Goal: Transaction & Acquisition: Purchase product/service

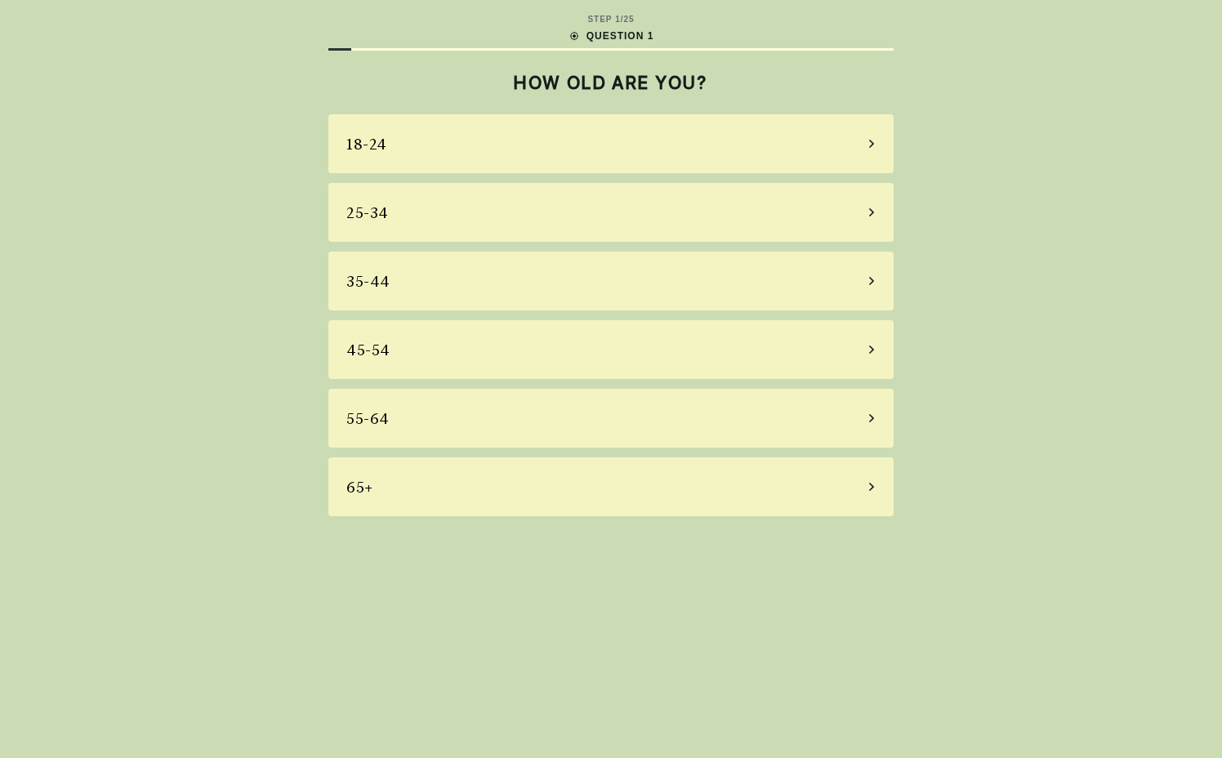
click at [532, 347] on div "45-54" at bounding box center [610, 349] width 565 height 59
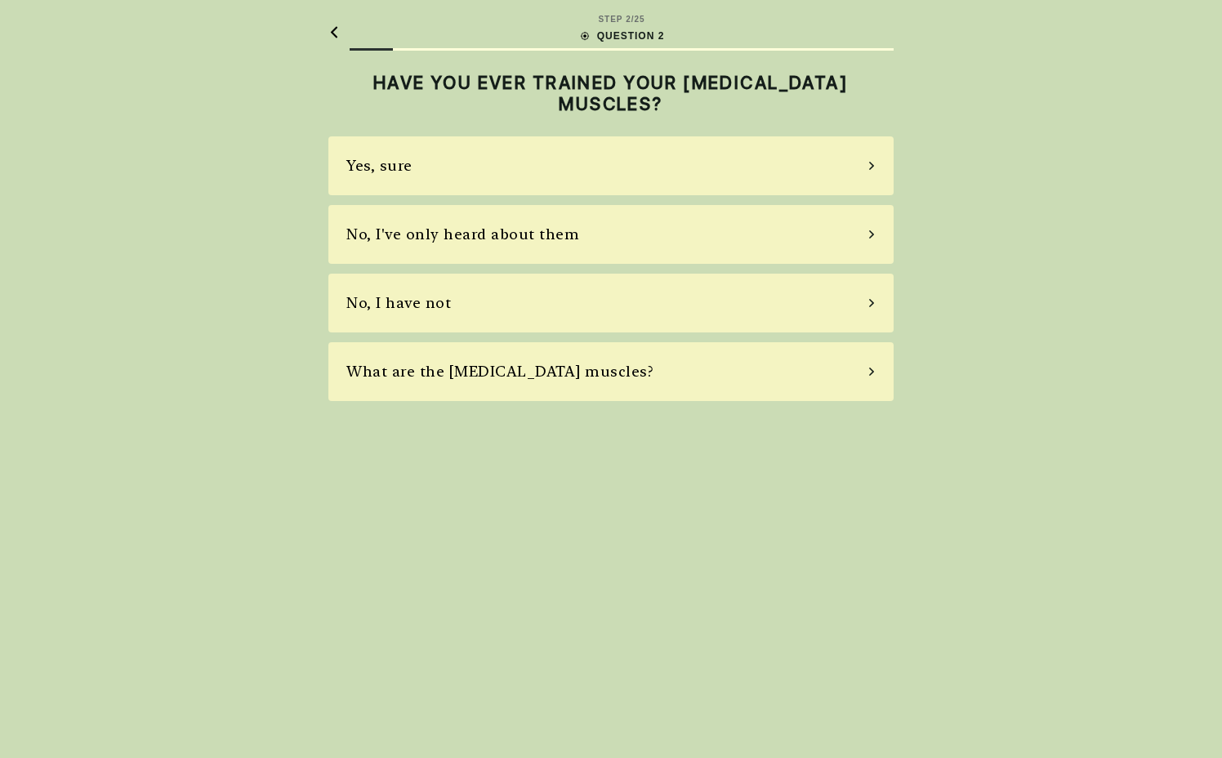
click at [502, 223] on div "No, I've only heard about them" at bounding box center [610, 234] width 565 height 59
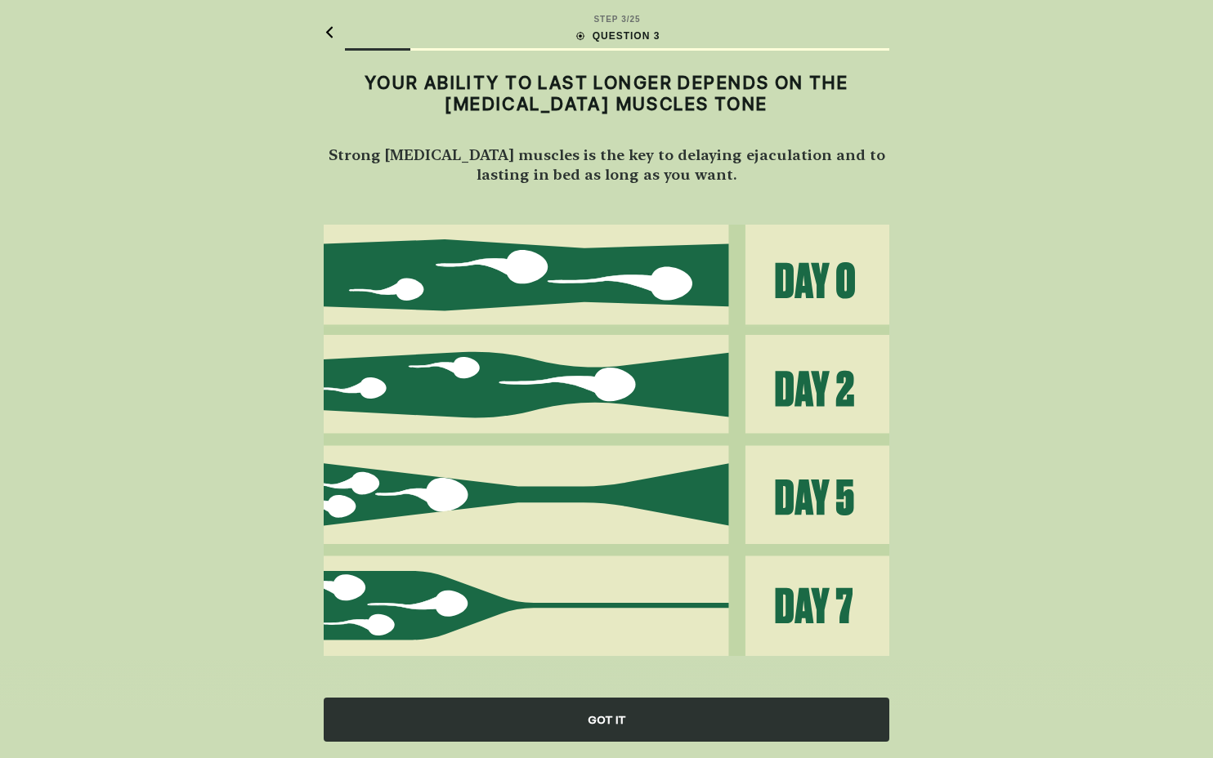
click at [589, 713] on div "GOT IT" at bounding box center [606, 720] width 565 height 44
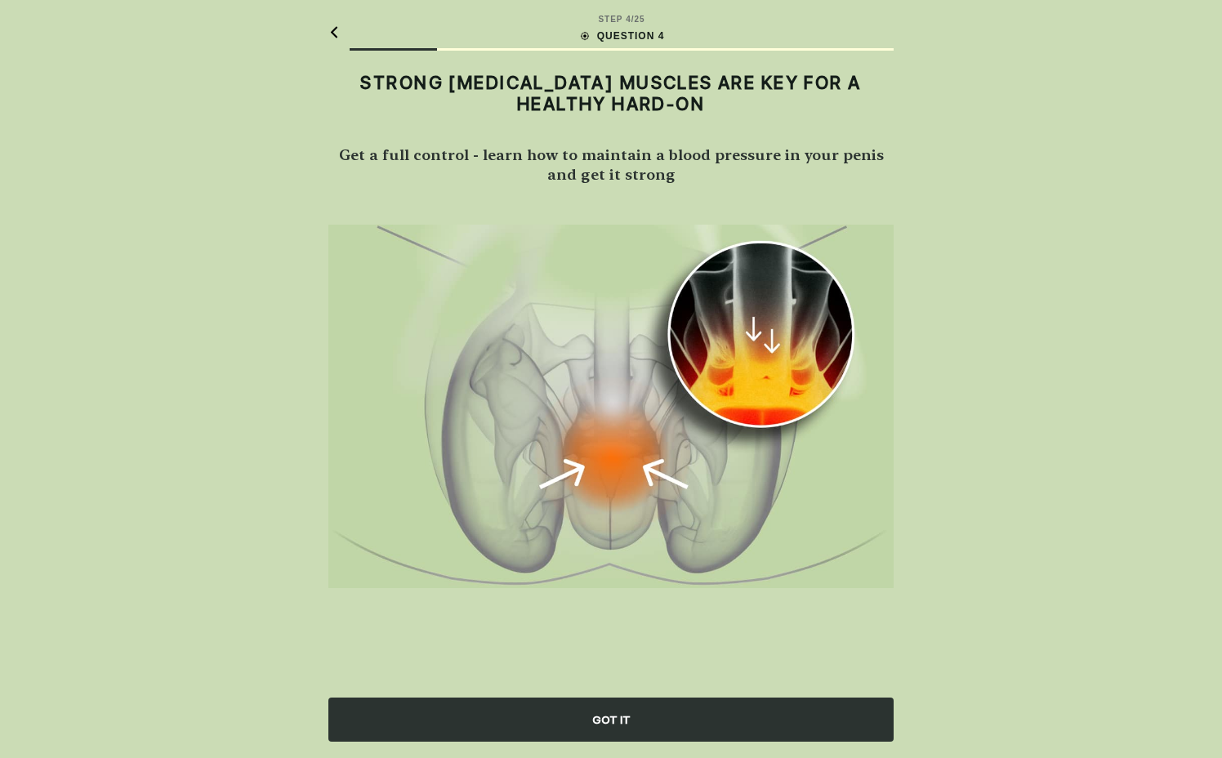
click at [589, 713] on div "GOT IT" at bounding box center [610, 720] width 565 height 44
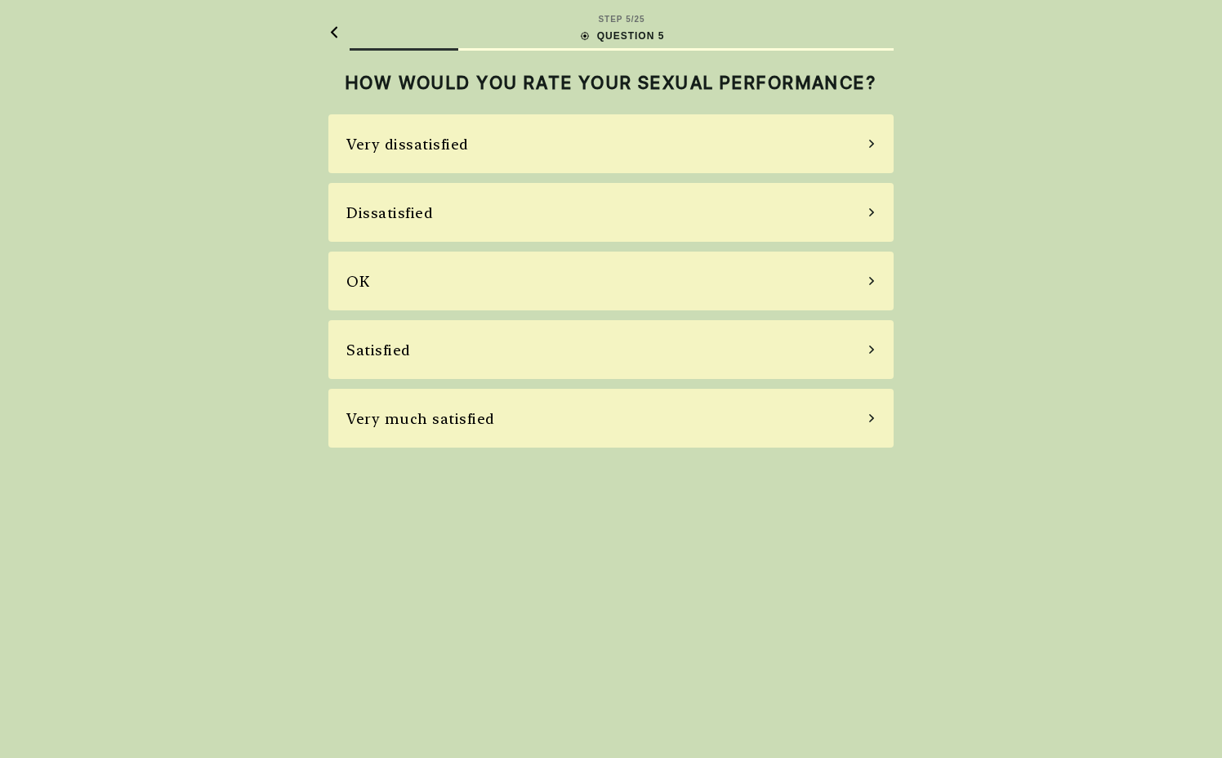
click at [521, 286] on div "OK" at bounding box center [610, 281] width 565 height 59
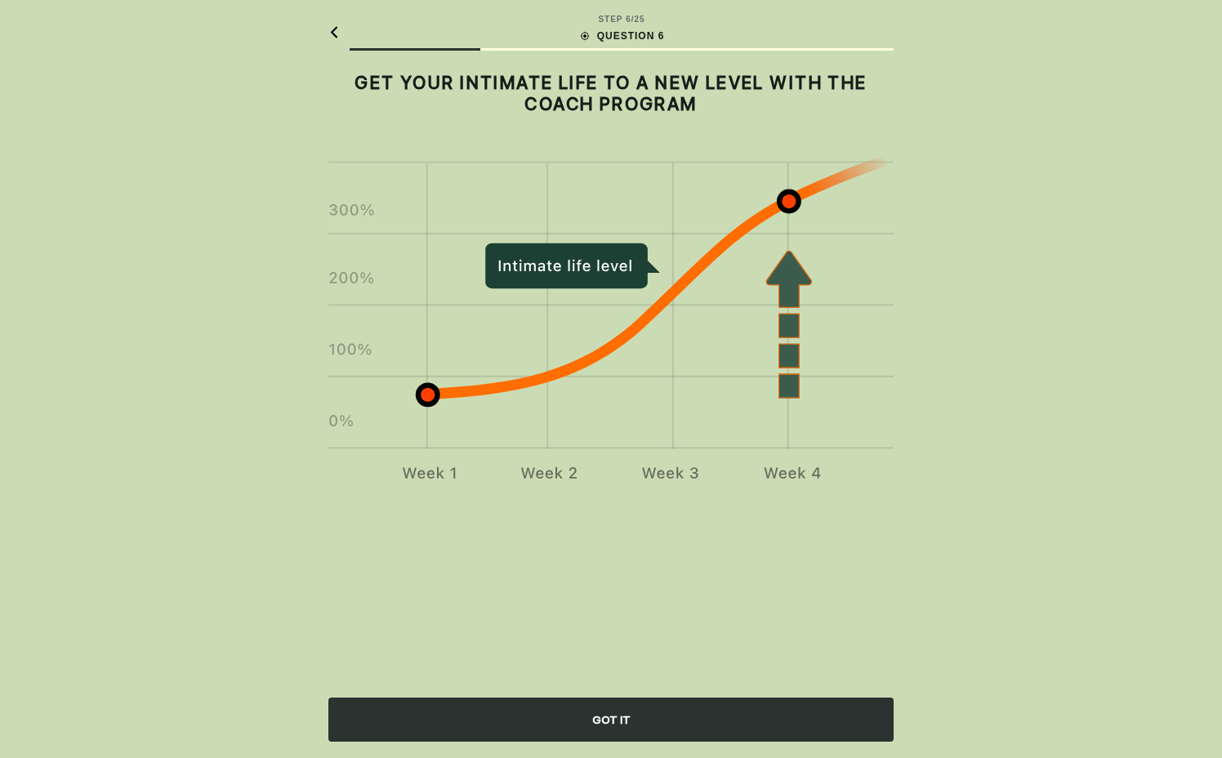
click at [612, 704] on div "GOT IT" at bounding box center [610, 720] width 565 height 44
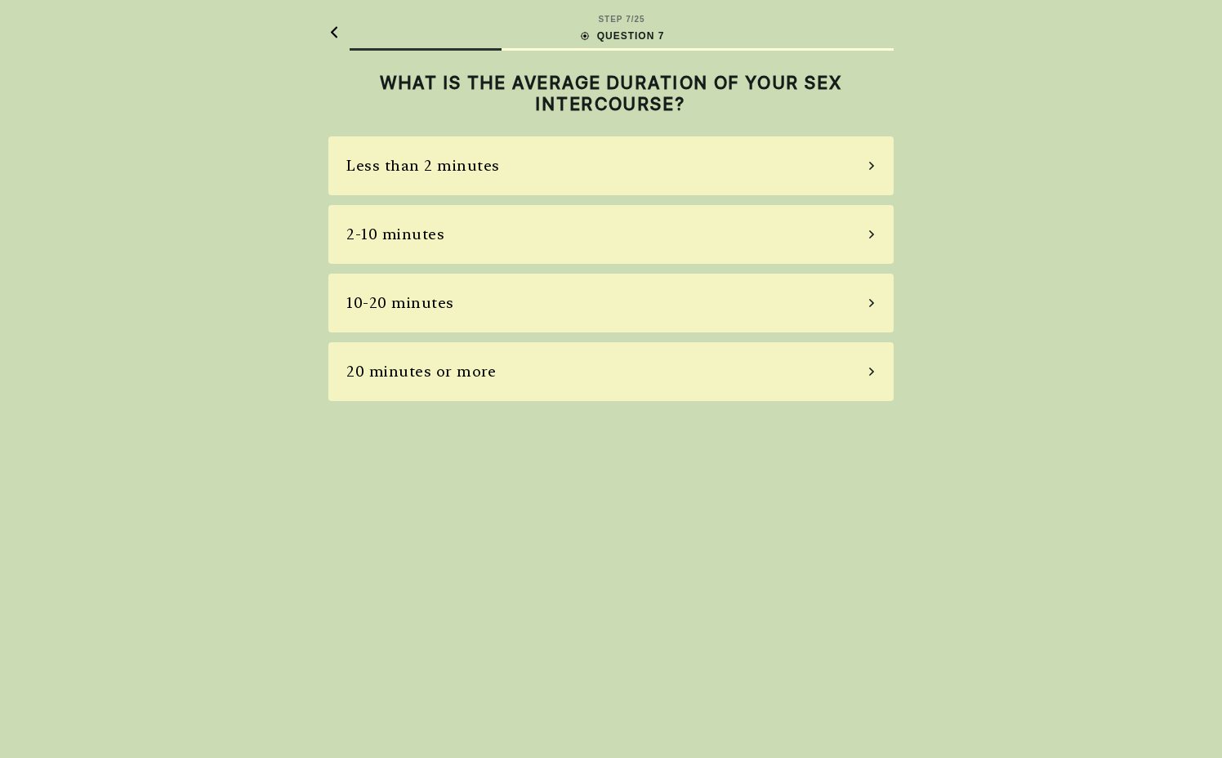
click at [520, 236] on div "2-10 minutes" at bounding box center [610, 234] width 565 height 59
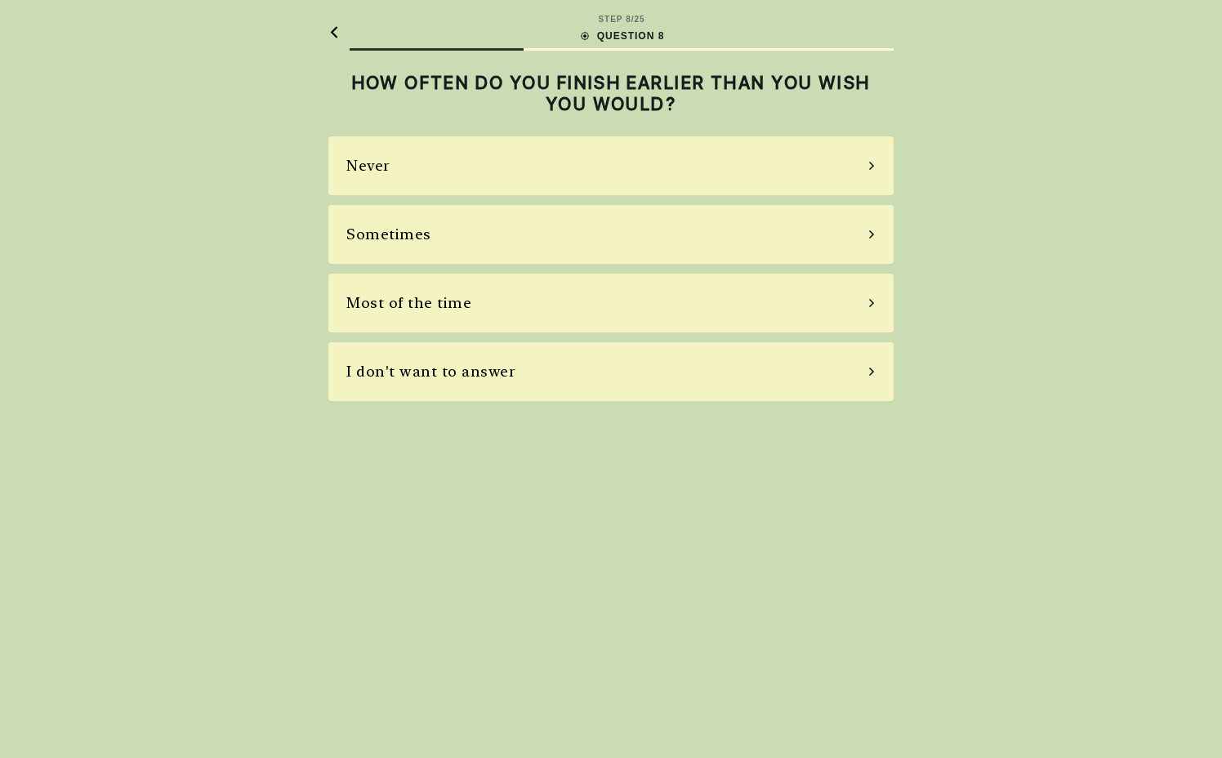
click at [484, 316] on div "Most of the time" at bounding box center [610, 303] width 565 height 59
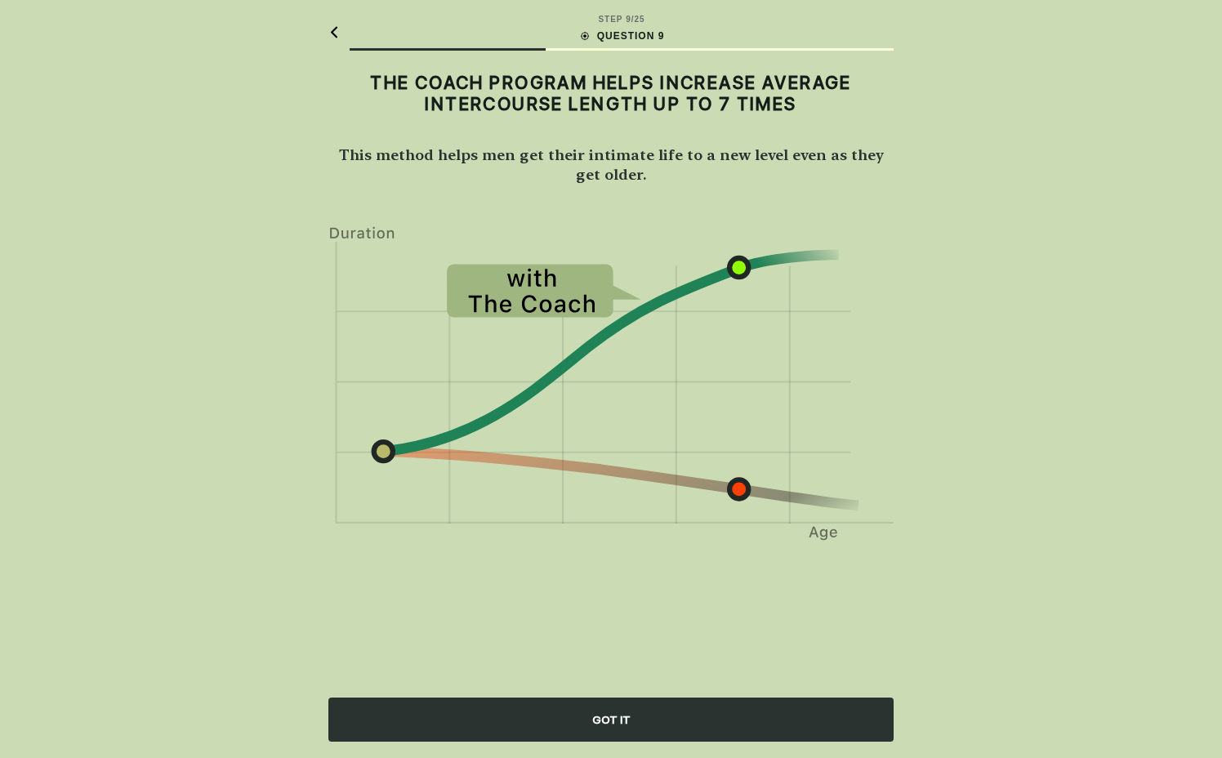
click at [578, 709] on div "GOT IT" at bounding box center [610, 720] width 565 height 44
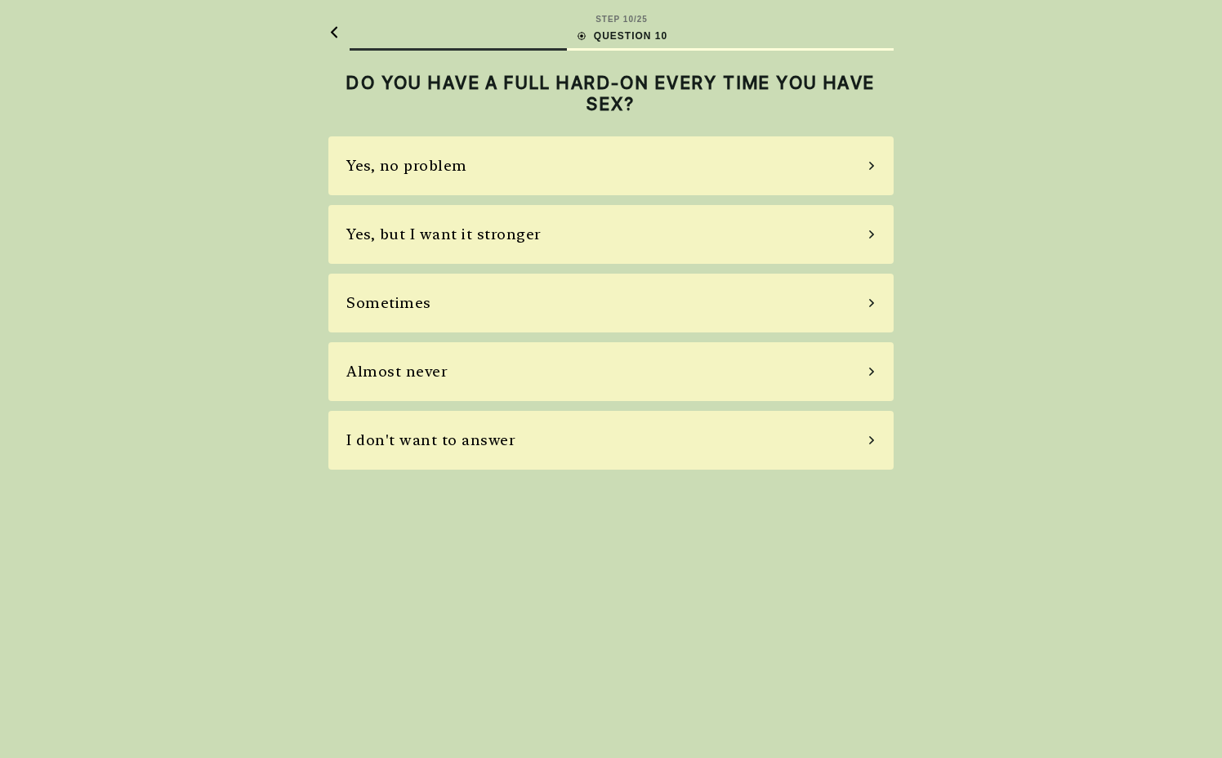
click at [557, 179] on div "Yes, no problem" at bounding box center [610, 165] width 565 height 59
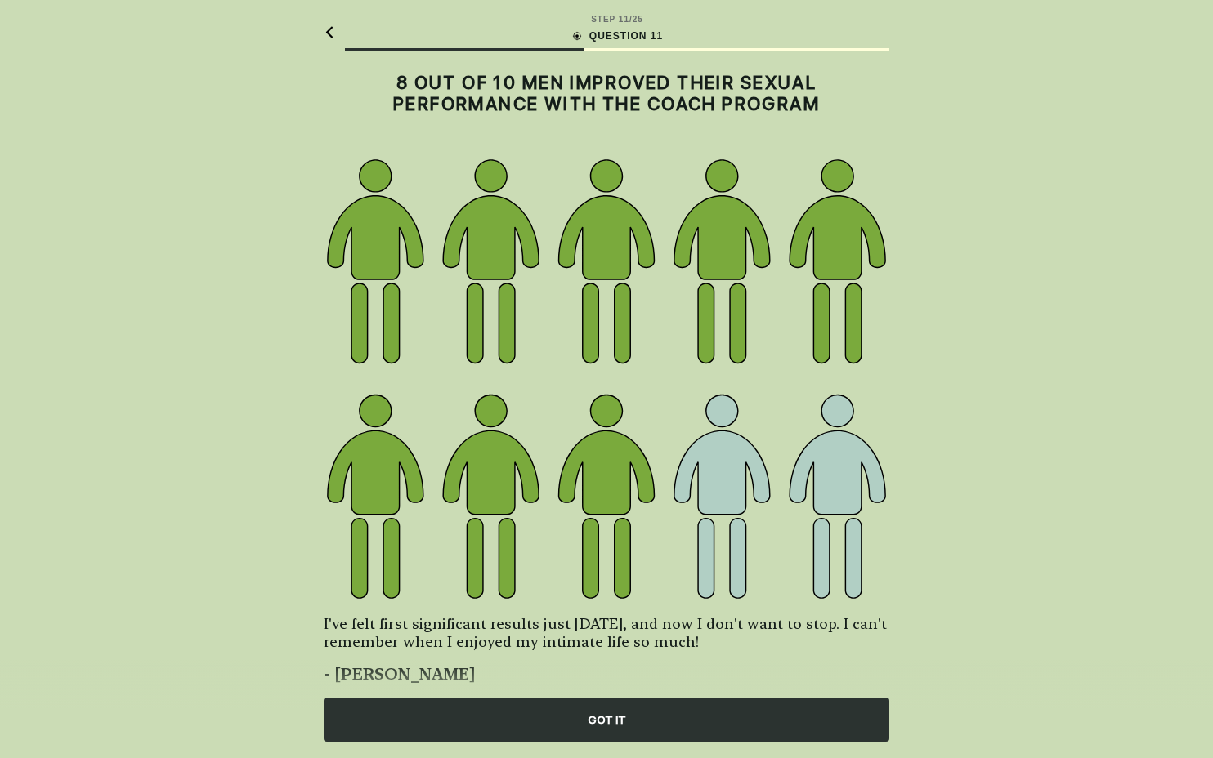
click at [579, 725] on div "GOT IT" at bounding box center [606, 720] width 565 height 44
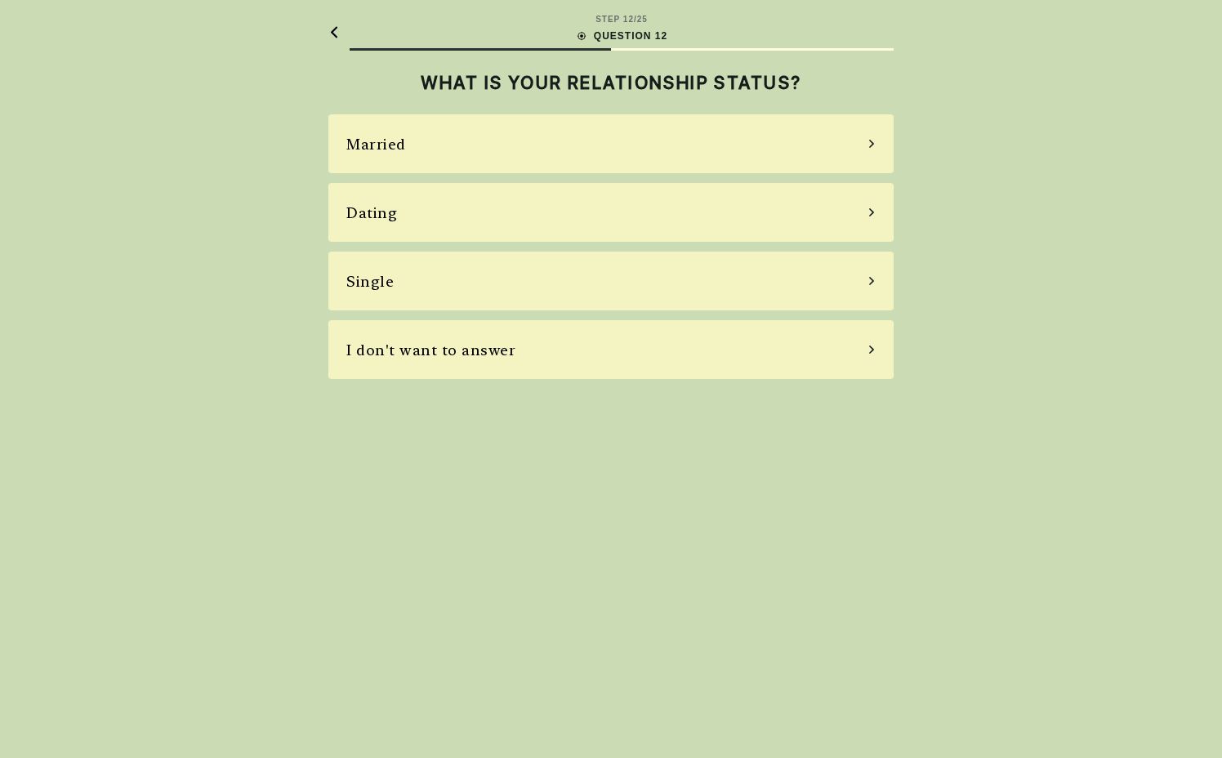
click at [563, 154] on div "Married" at bounding box center [610, 143] width 565 height 59
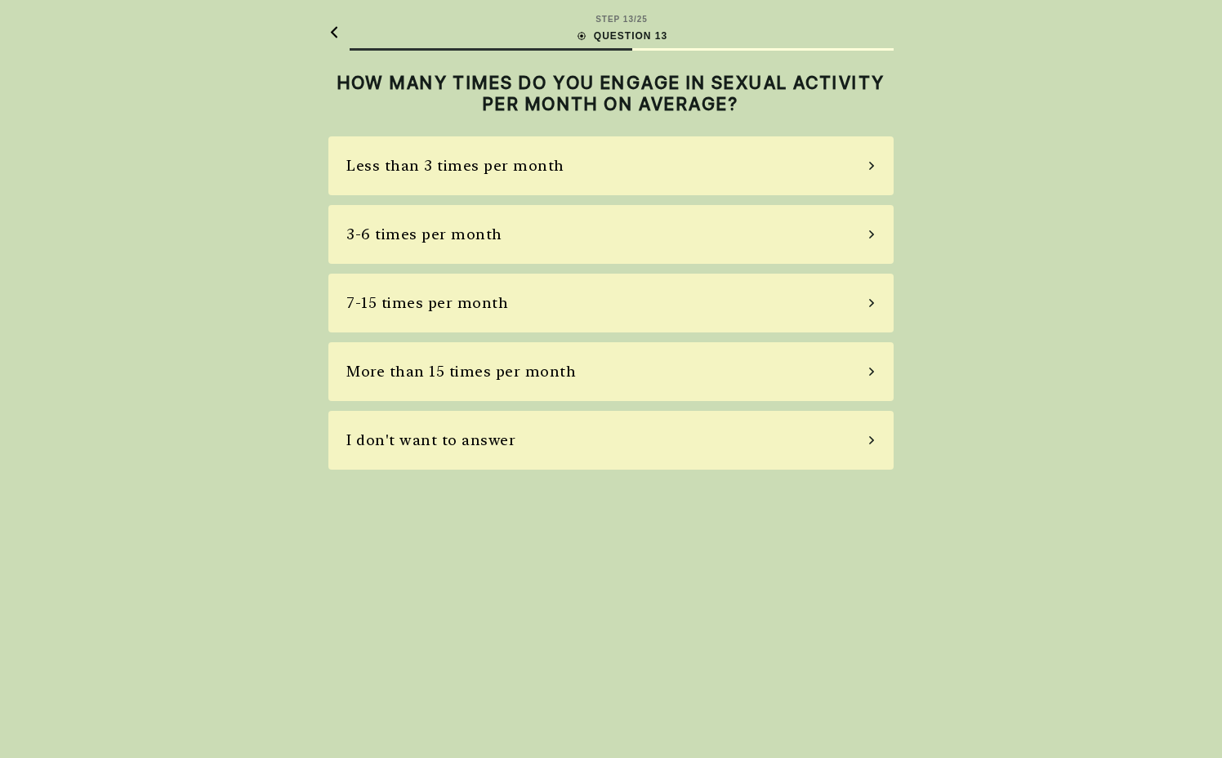
click at [556, 222] on div "3-6 times per month" at bounding box center [610, 234] width 565 height 59
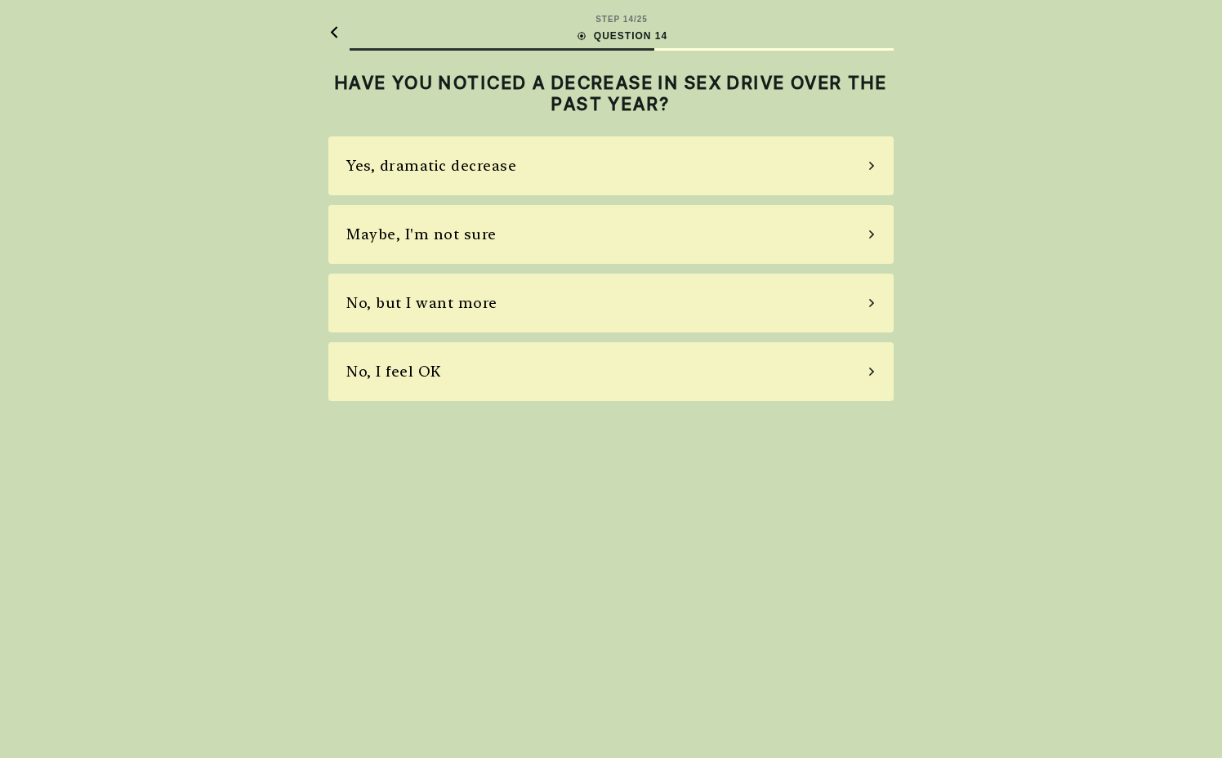
click at [504, 349] on div "No, I feel OK" at bounding box center [610, 371] width 565 height 59
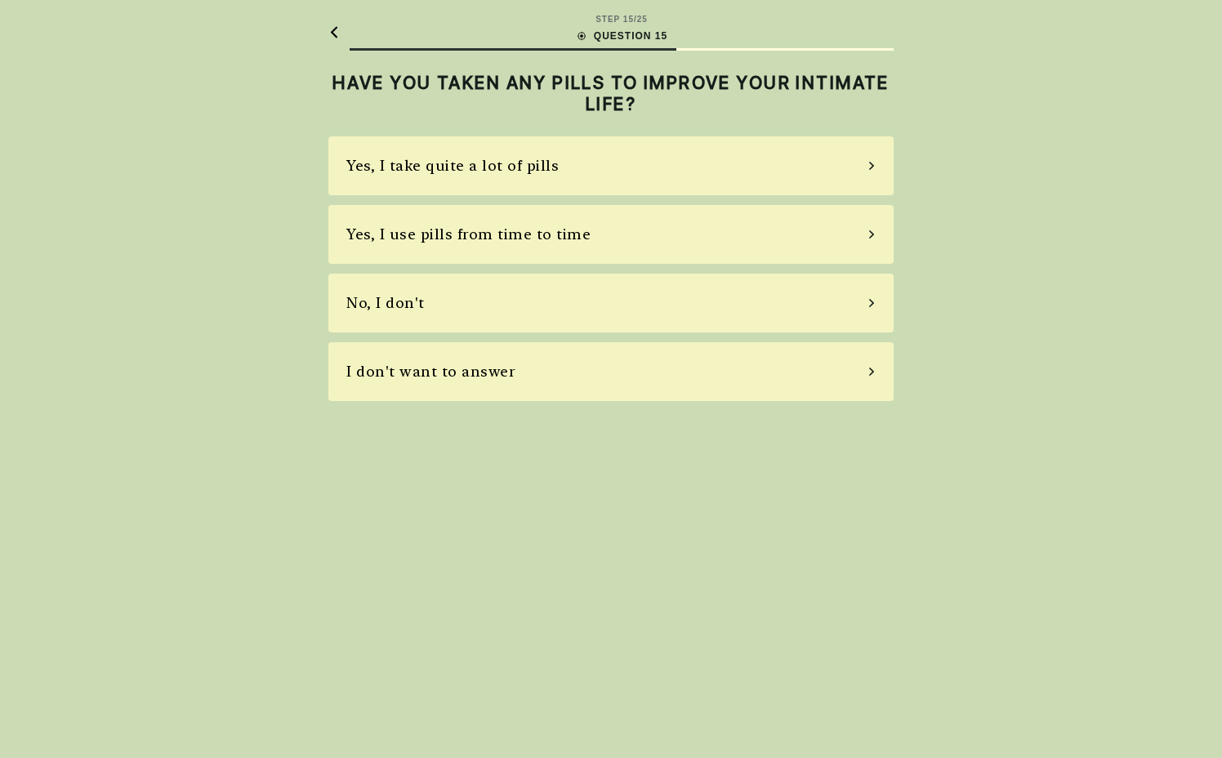
click at [499, 316] on div "No, I don't" at bounding box center [610, 303] width 565 height 59
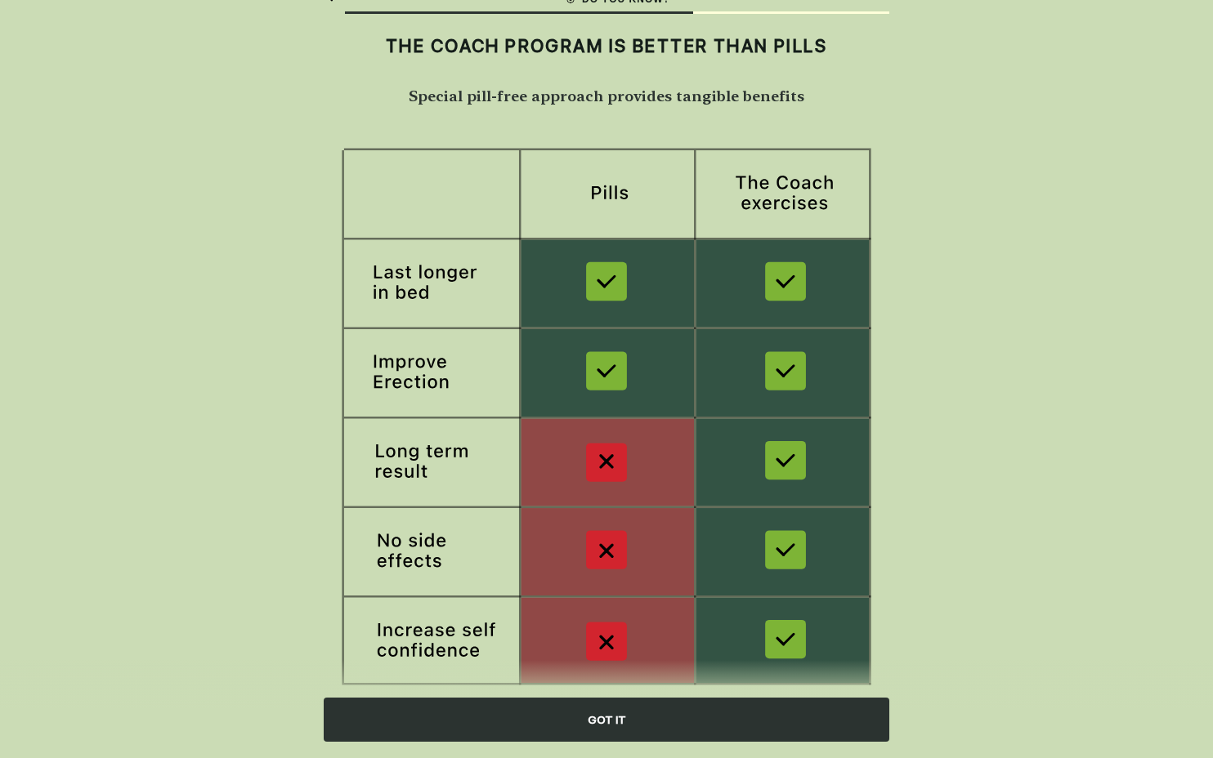
scroll to position [85, 0]
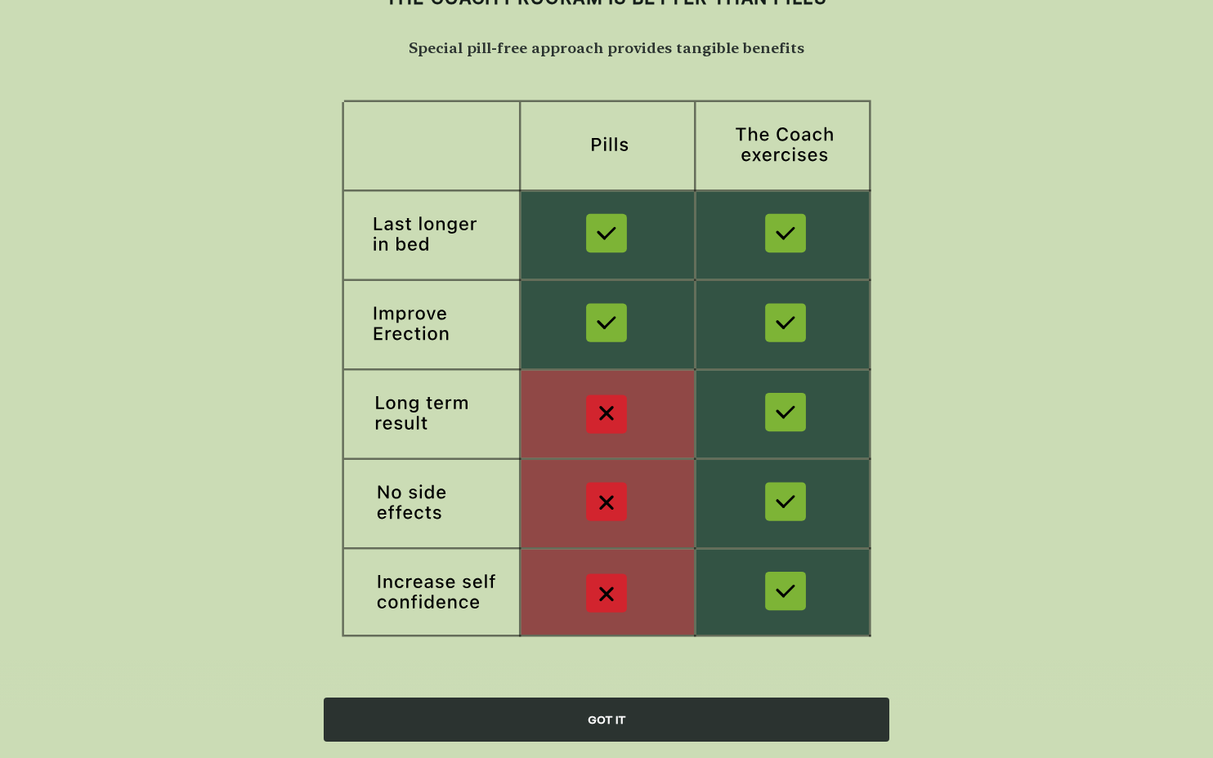
click at [573, 716] on div "GOT IT" at bounding box center [606, 720] width 565 height 44
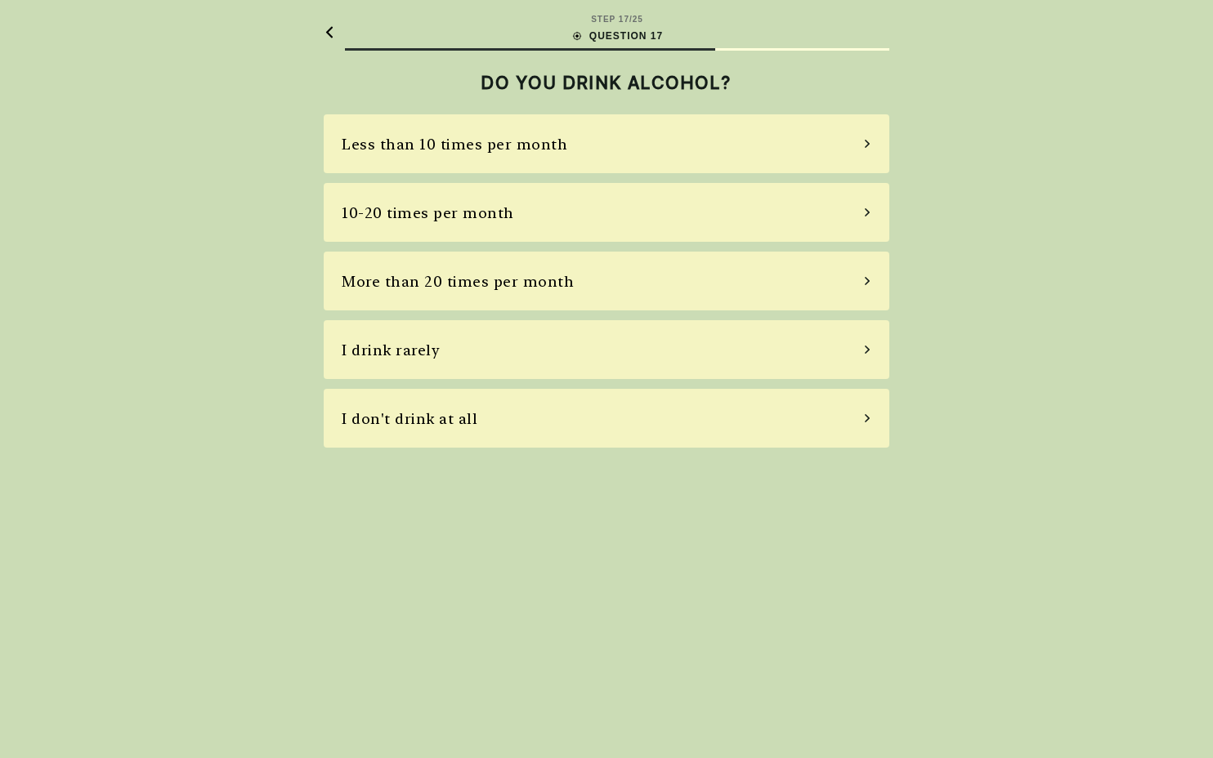
scroll to position [0, 0]
click at [440, 334] on div "I drink rarely" at bounding box center [610, 349] width 565 height 59
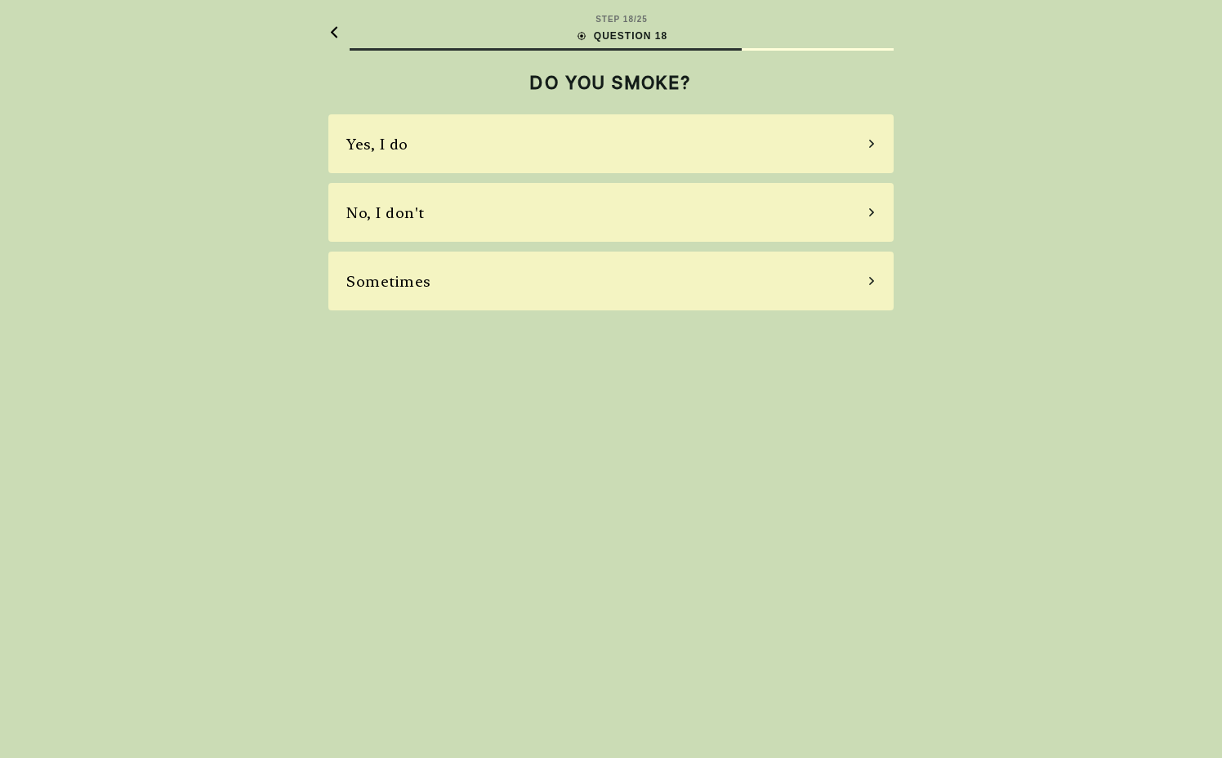
click at [459, 211] on div "No, I don't" at bounding box center [610, 212] width 565 height 59
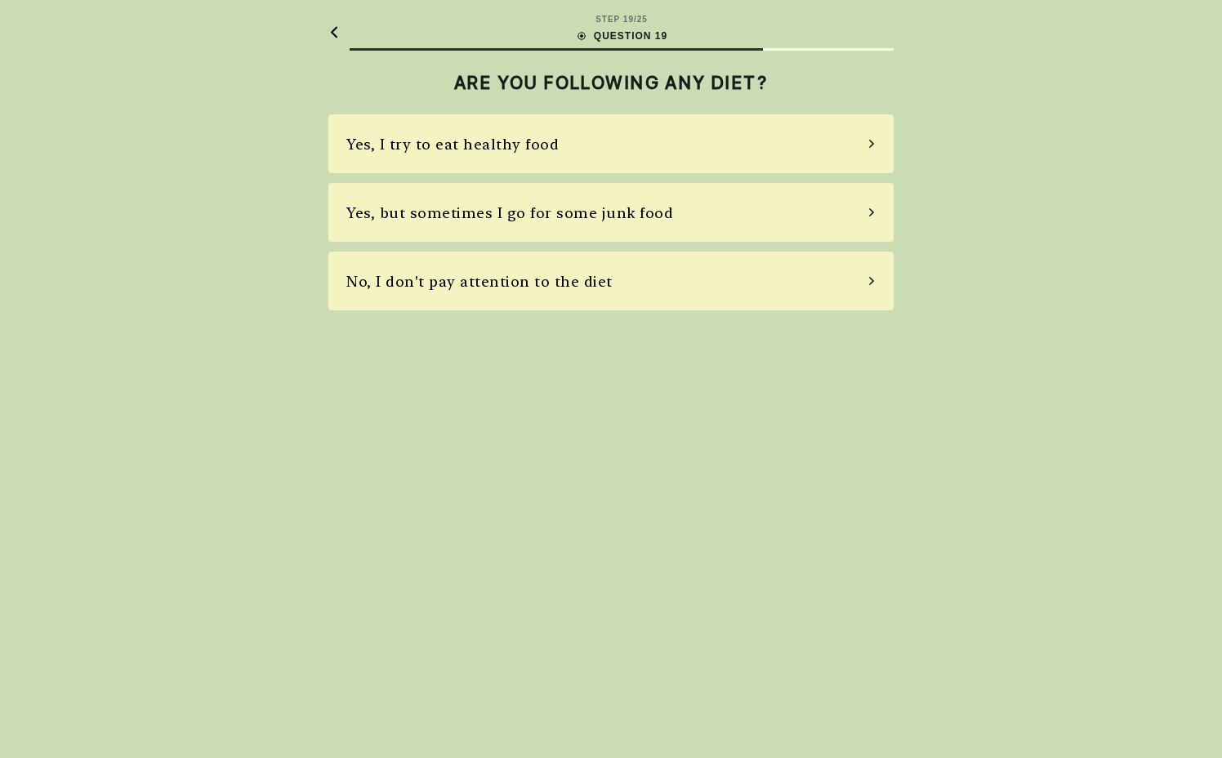
click at [512, 146] on div "Yes, I try to eat healthy food" at bounding box center [452, 144] width 212 height 22
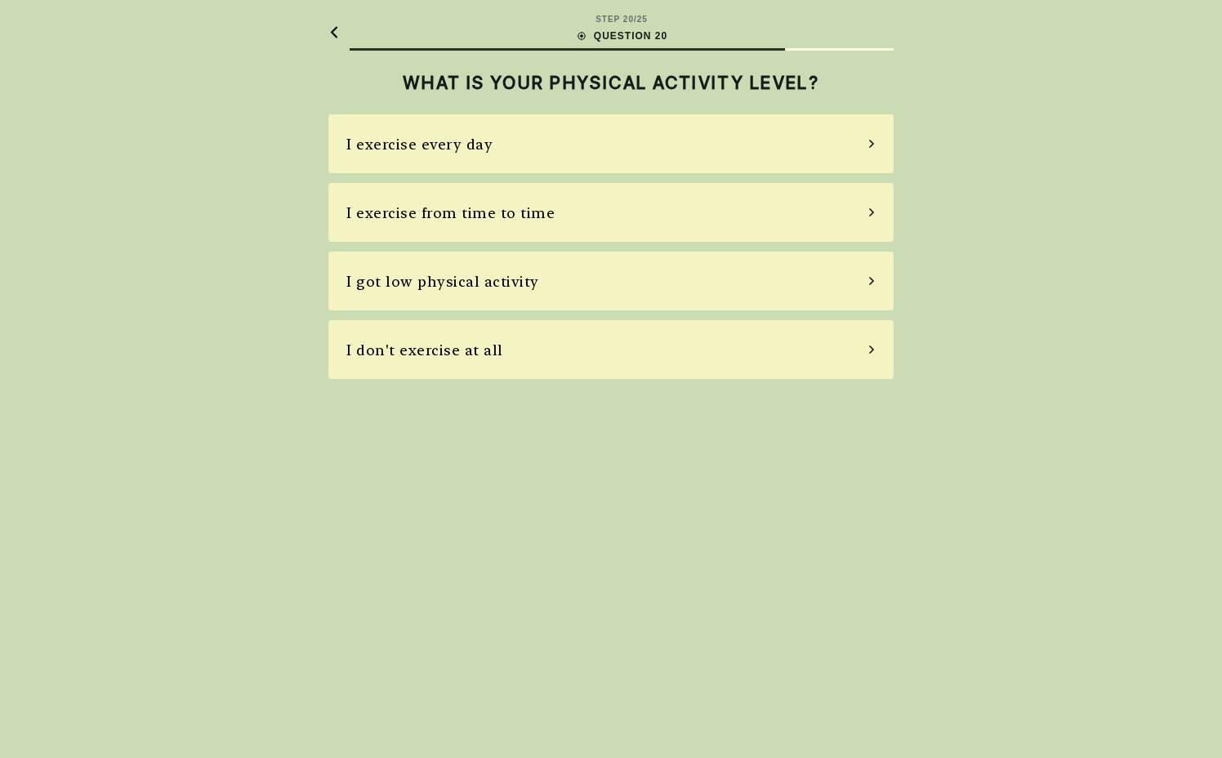
click at [509, 158] on div "I exercise every day" at bounding box center [610, 143] width 565 height 59
click at [504, 226] on div "Average, rare stress" at bounding box center [610, 212] width 565 height 59
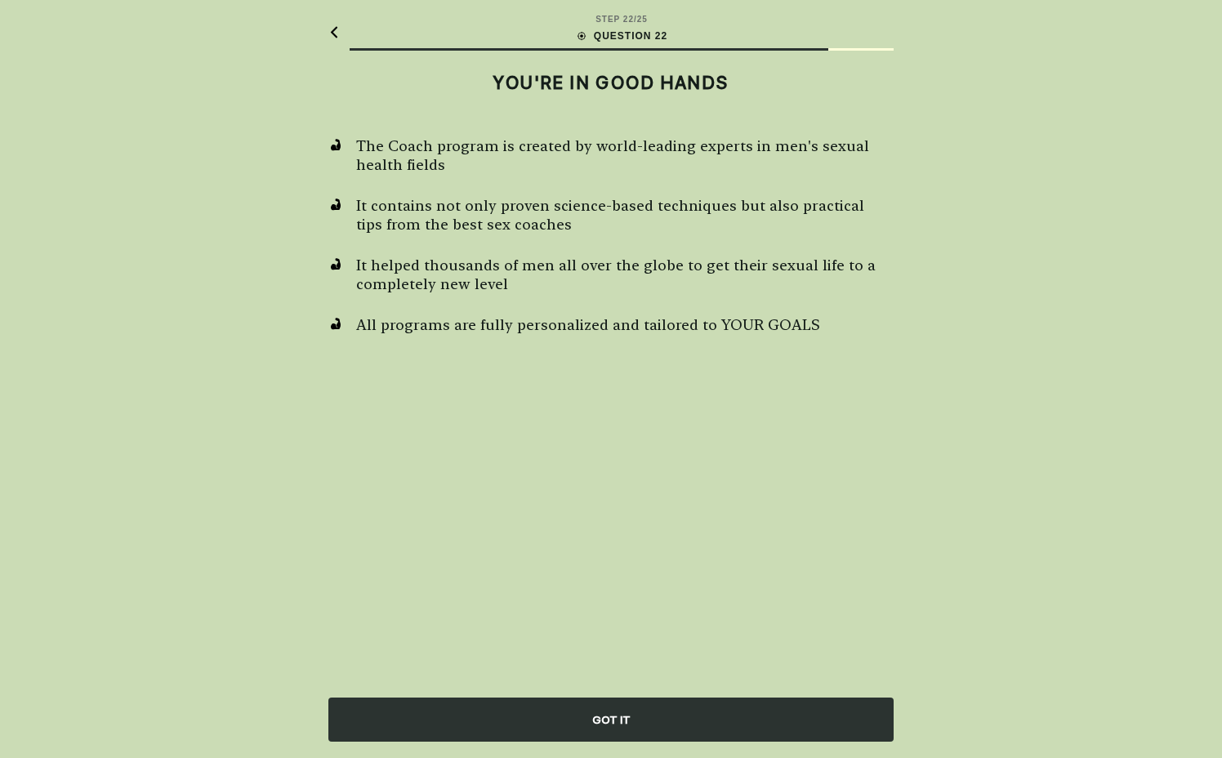
click at [619, 722] on div "GOT IT" at bounding box center [610, 720] width 565 height 44
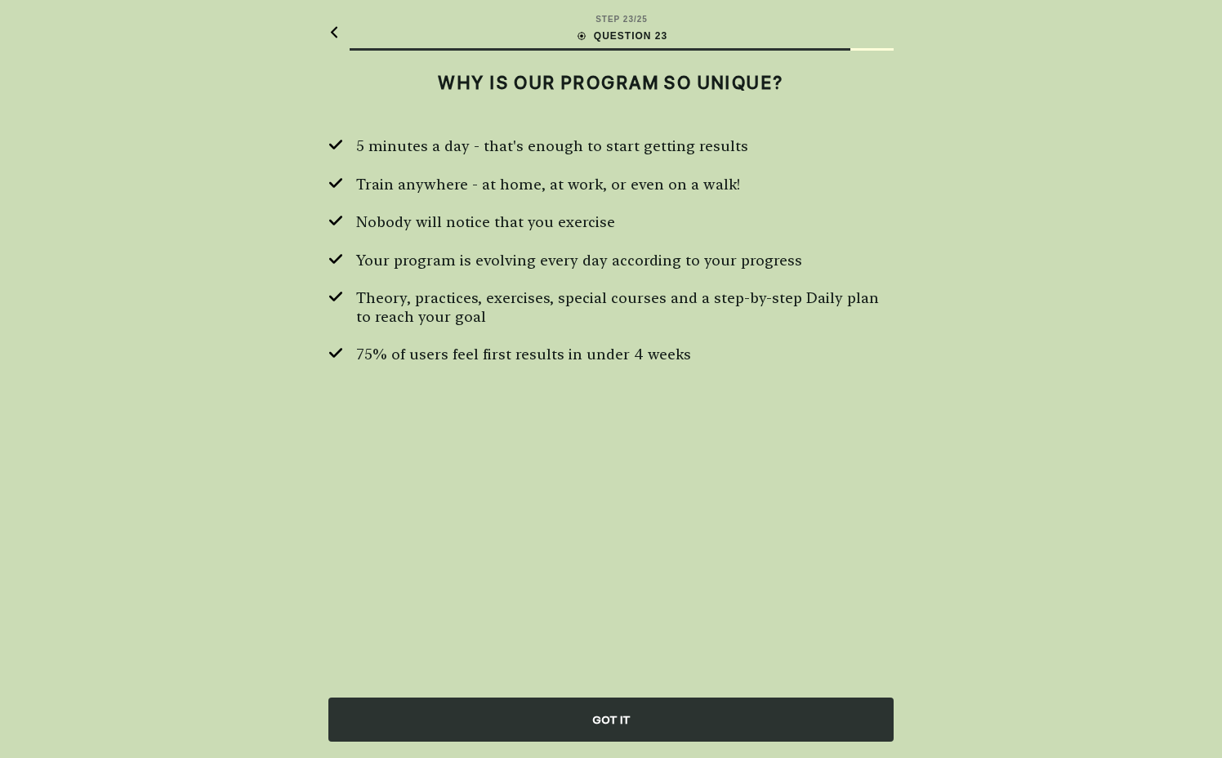
click at [619, 722] on div "GOT IT" at bounding box center [610, 720] width 565 height 44
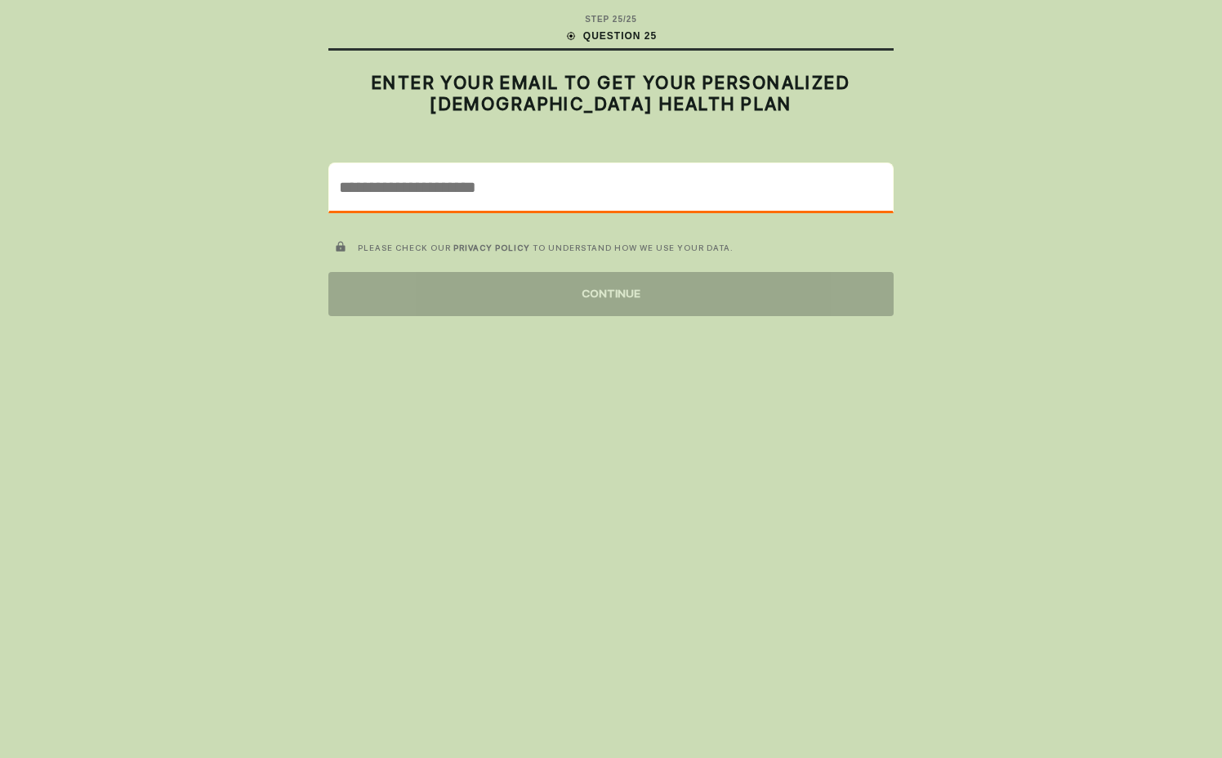
click at [543, 199] on input "email" at bounding box center [611, 186] width 564 height 47
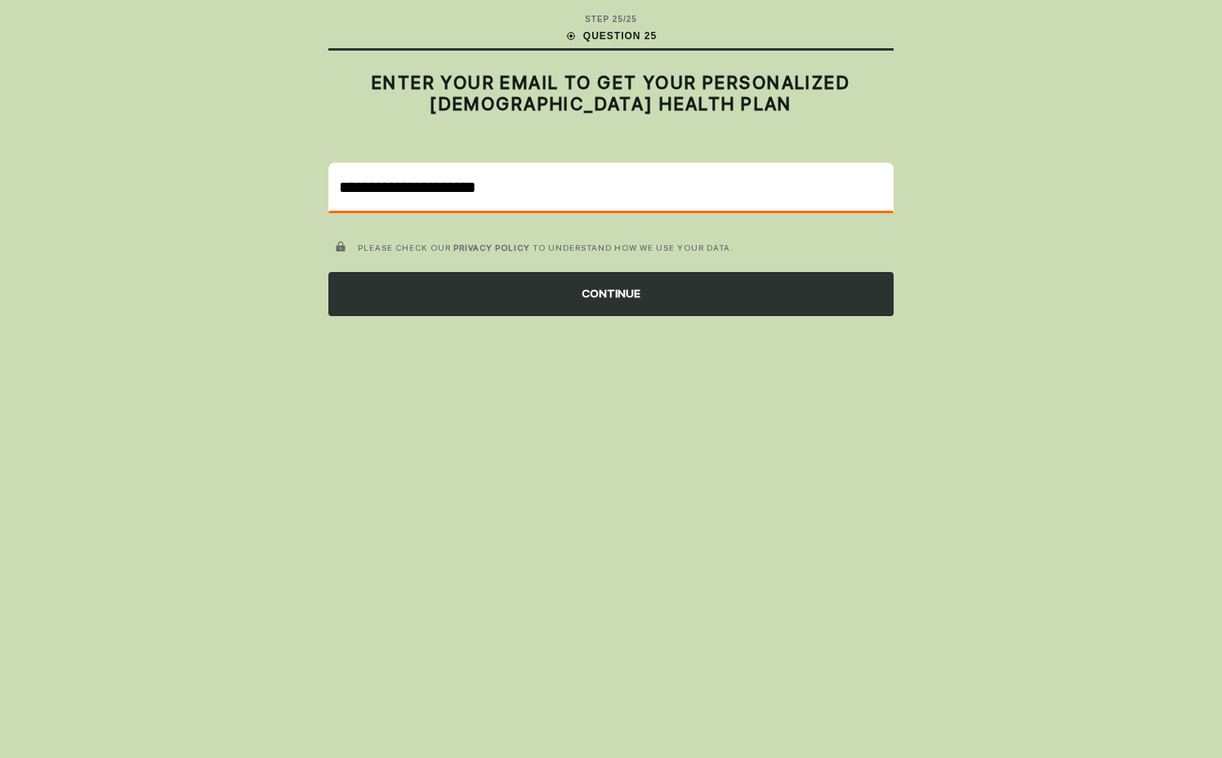
type input "**********"
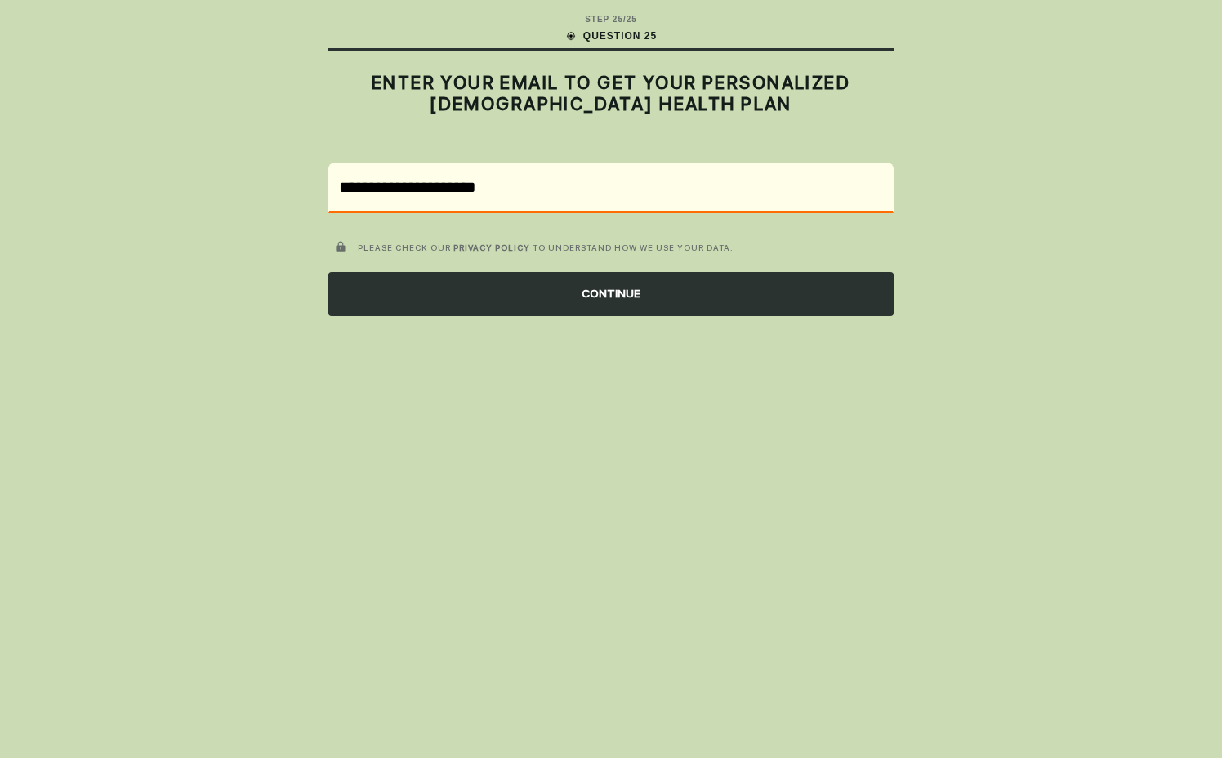
click at [618, 289] on div "CONTINUE" at bounding box center [610, 294] width 565 height 44
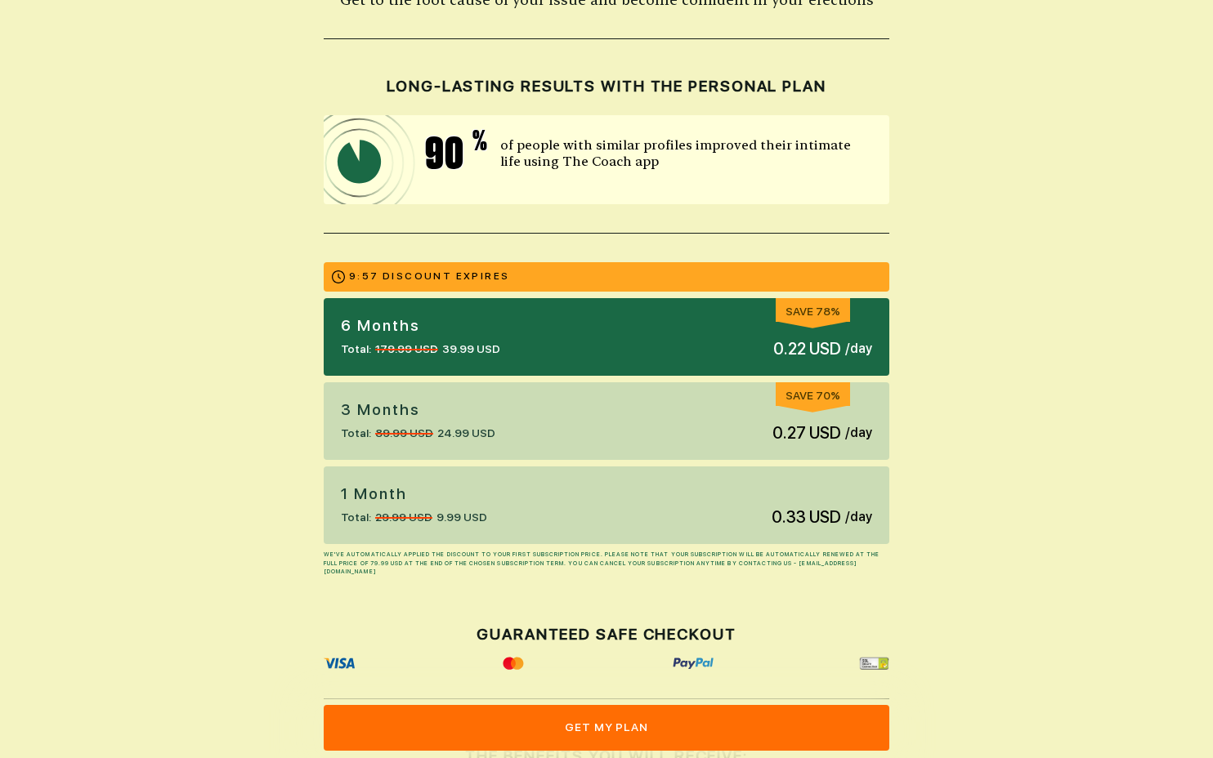
scroll to position [168, 0]
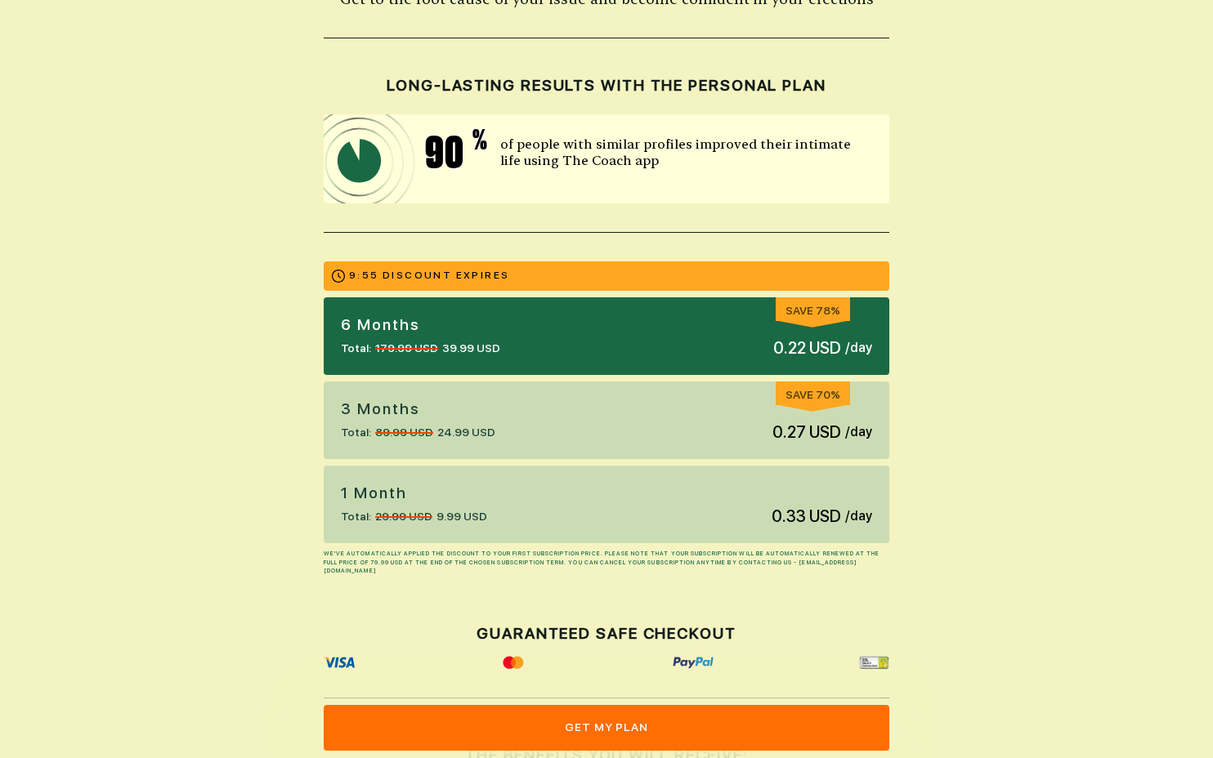
click at [676, 484] on div "1 Month Total: 29.99 USD 9.99 USD 0.33 USD / day" at bounding box center [606, 505] width 565 height 78
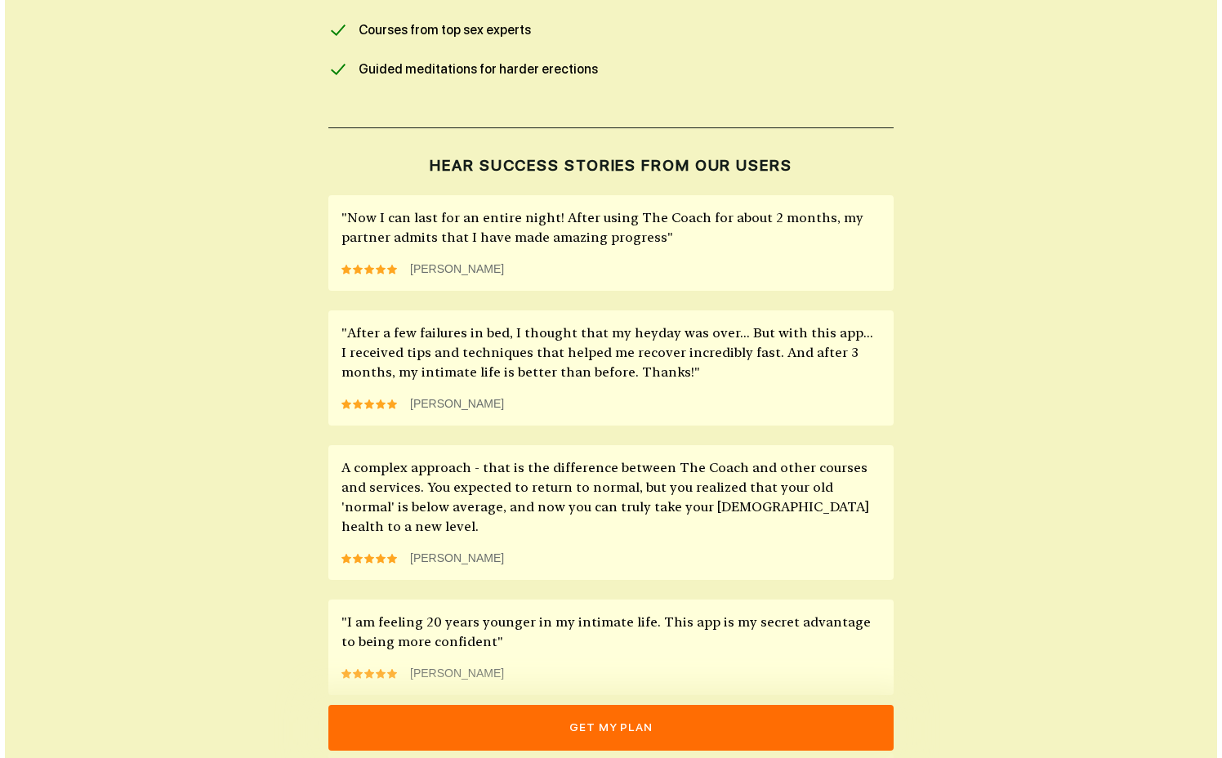
scroll to position [1065, 0]
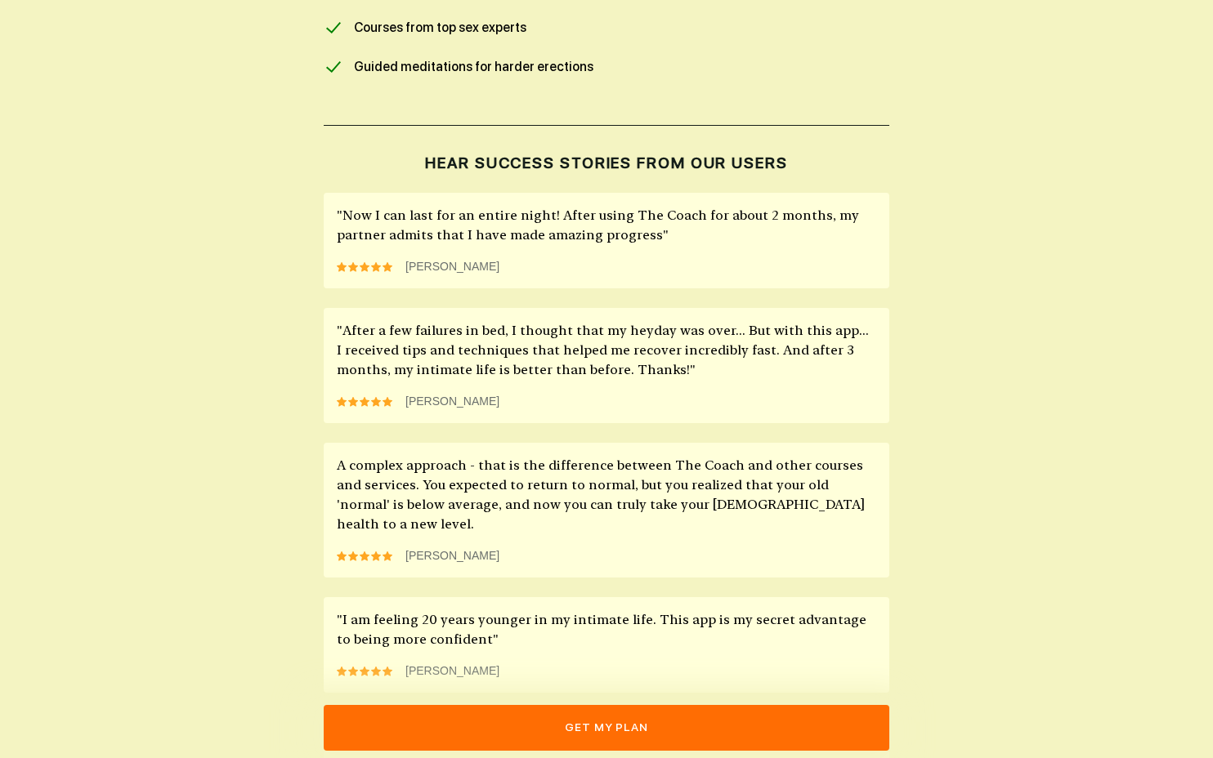
click at [675, 713] on button "get my plan" at bounding box center [606, 728] width 565 height 46
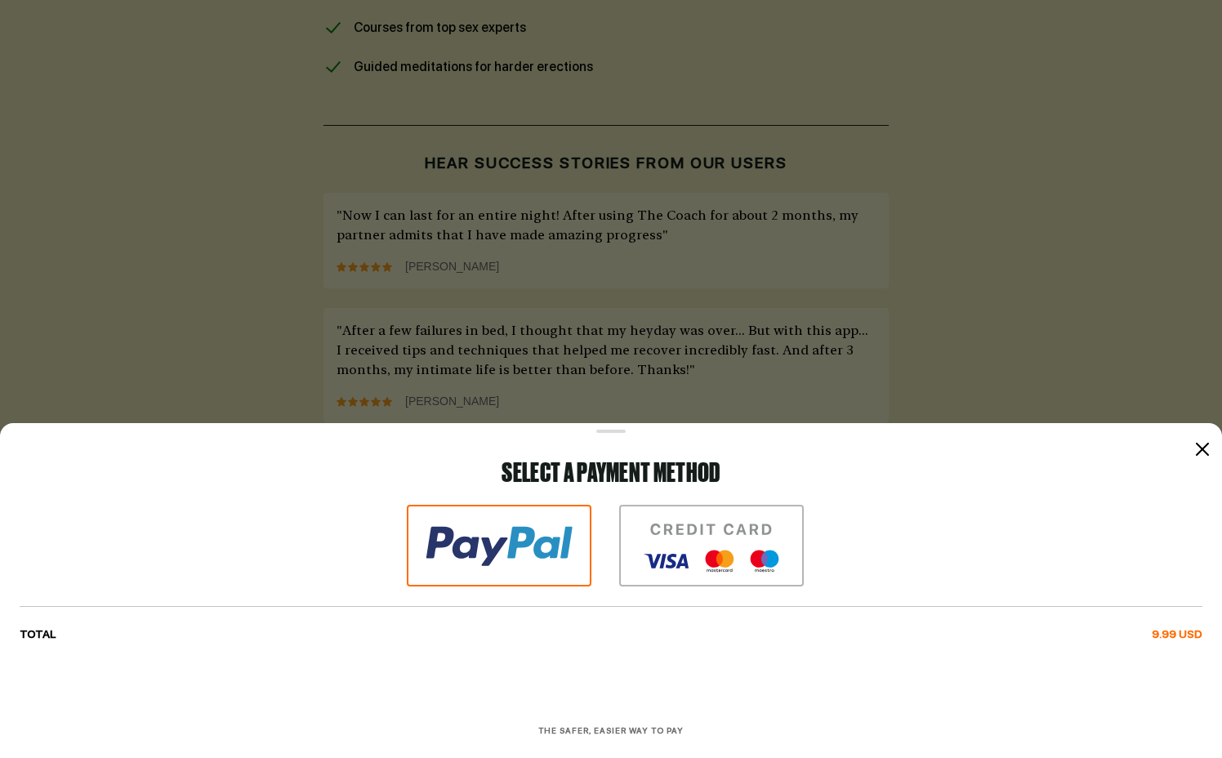
click at [713, 562] on img at bounding box center [711, 546] width 185 height 82
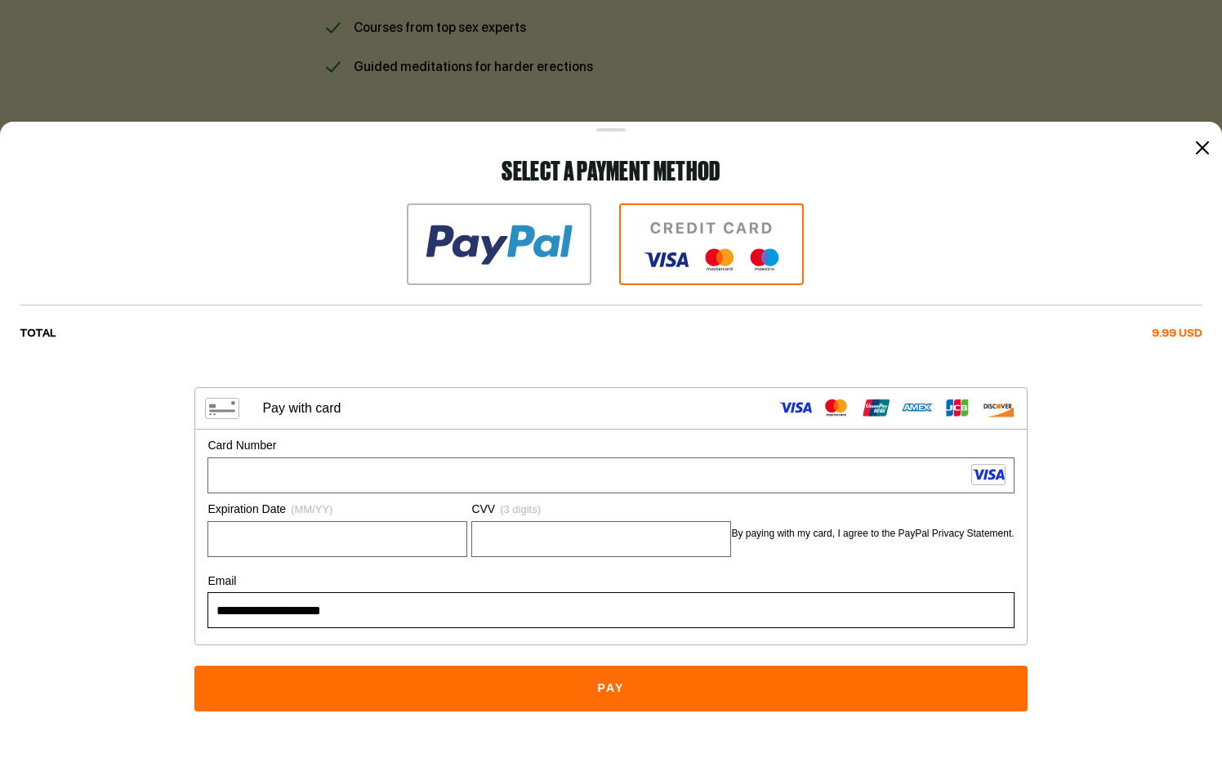
click at [643, 689] on button "Pay" at bounding box center [610, 689] width 833 height 46
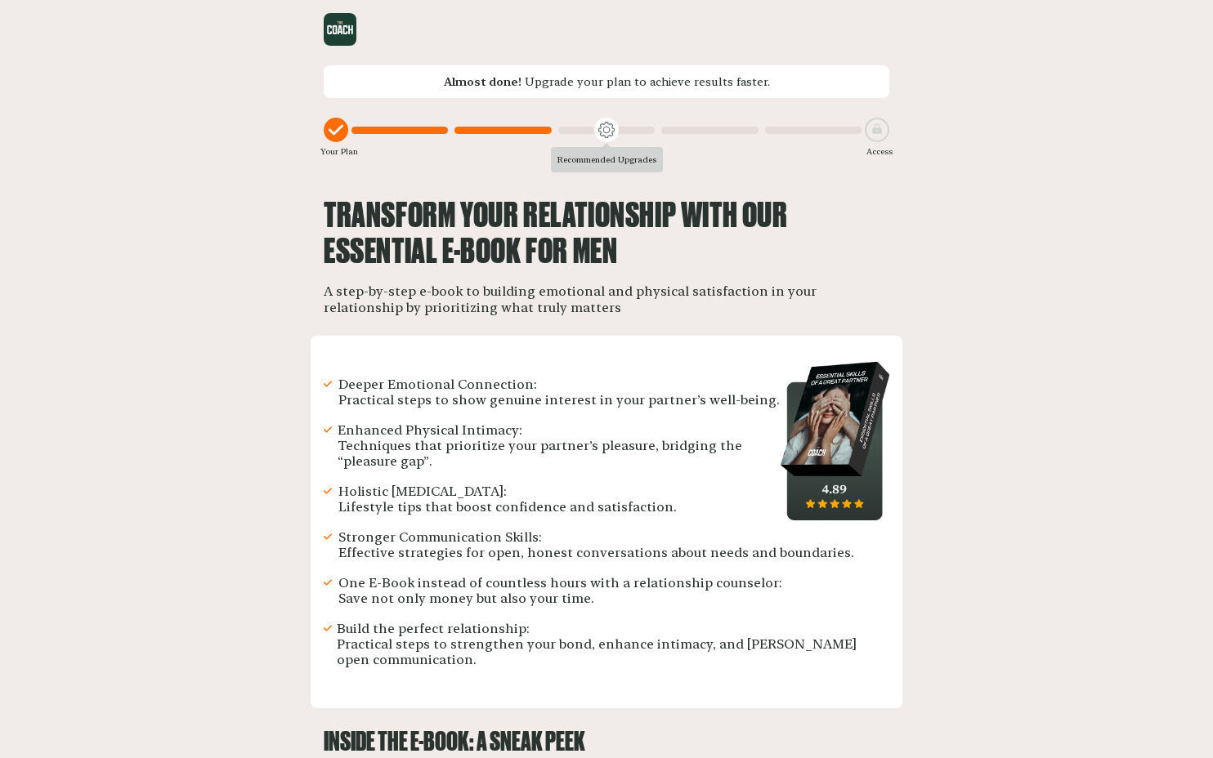
click at [695, 132] on div at bounding box center [709, 130] width 96 height 7
click at [867, 134] on div at bounding box center [877, 130] width 25 height 25
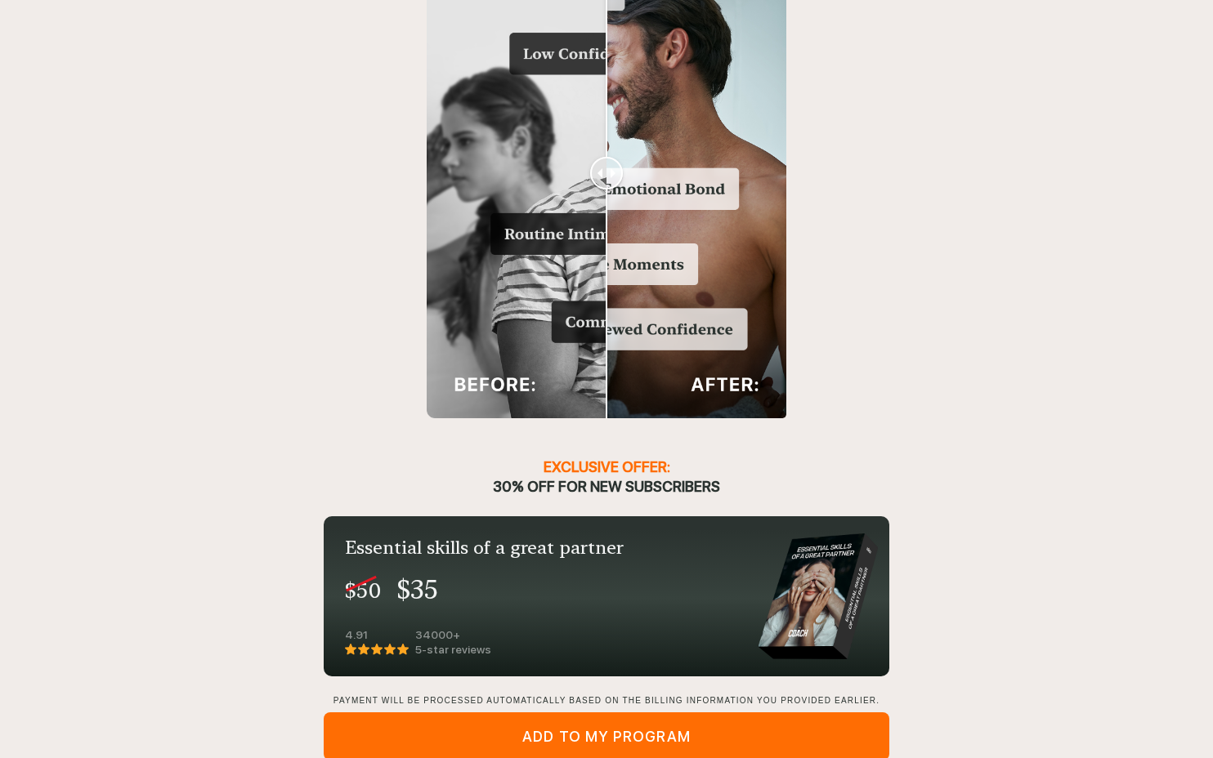
scroll to position [1584, 0]
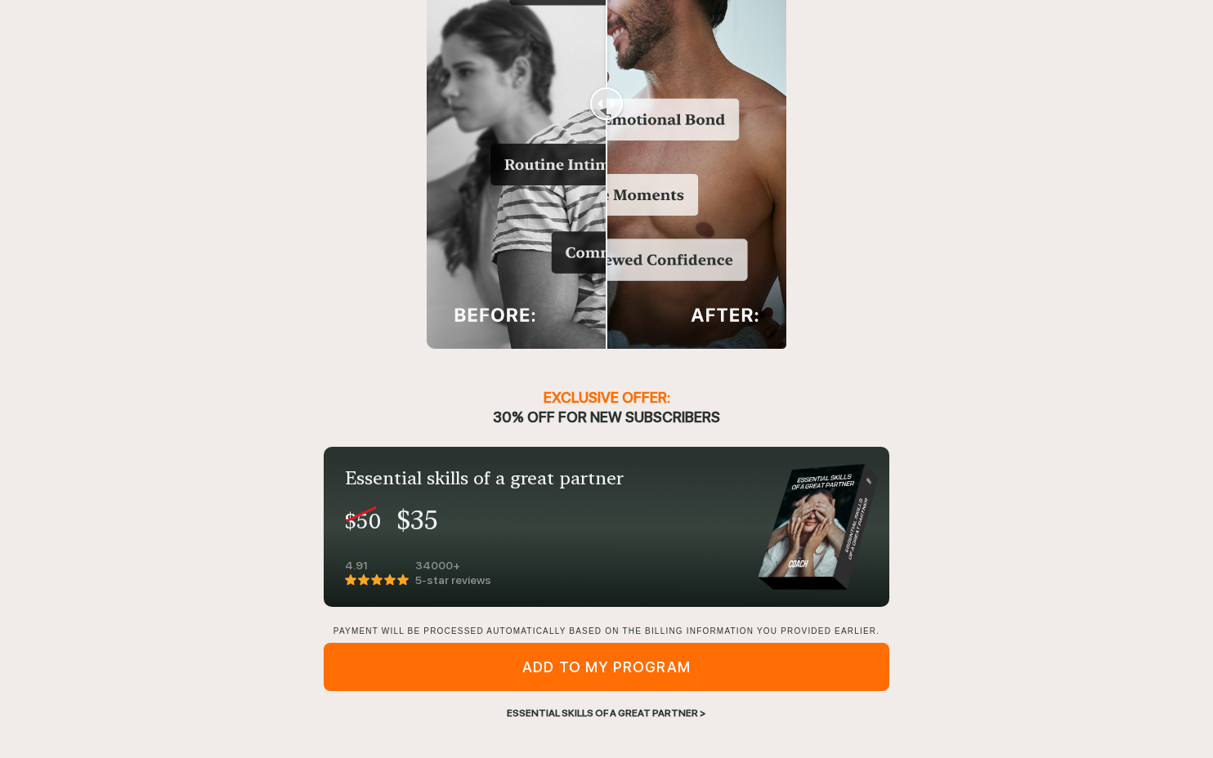
click at [582, 709] on div "Essential skills of a great partner >" at bounding box center [606, 713] width 565 height 15
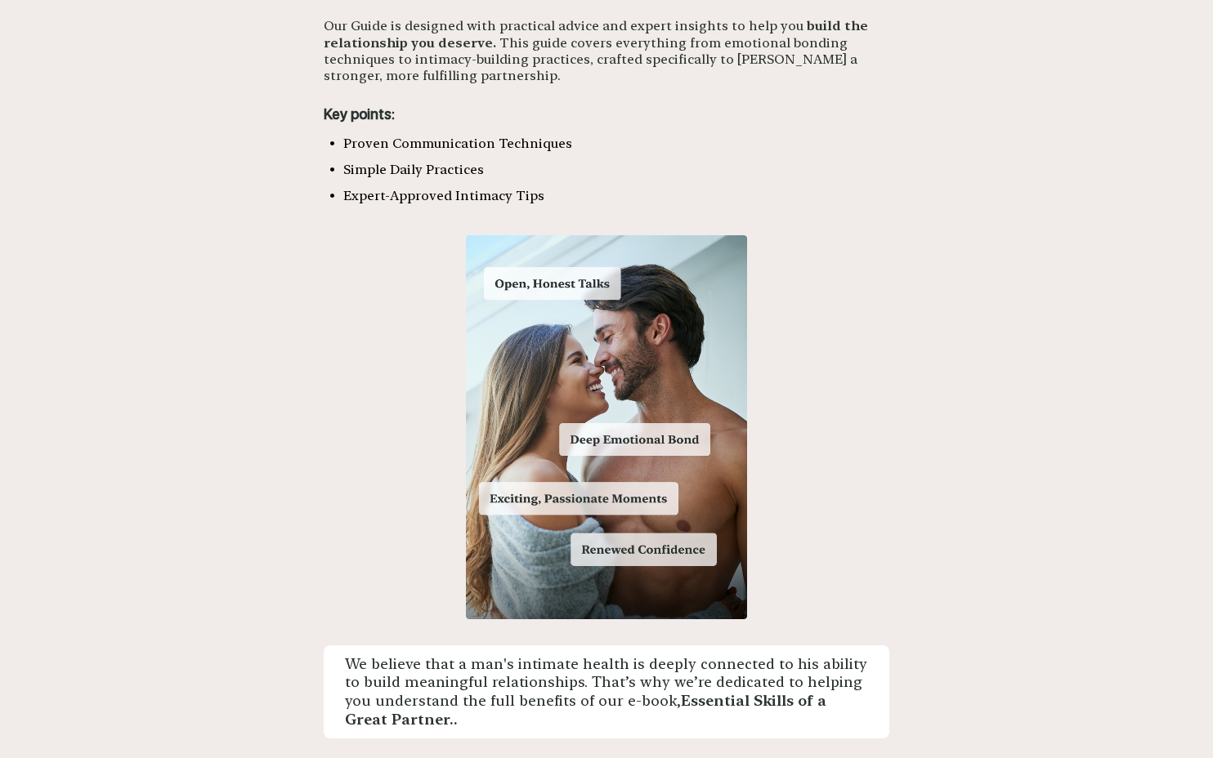
scroll to position [1319, 0]
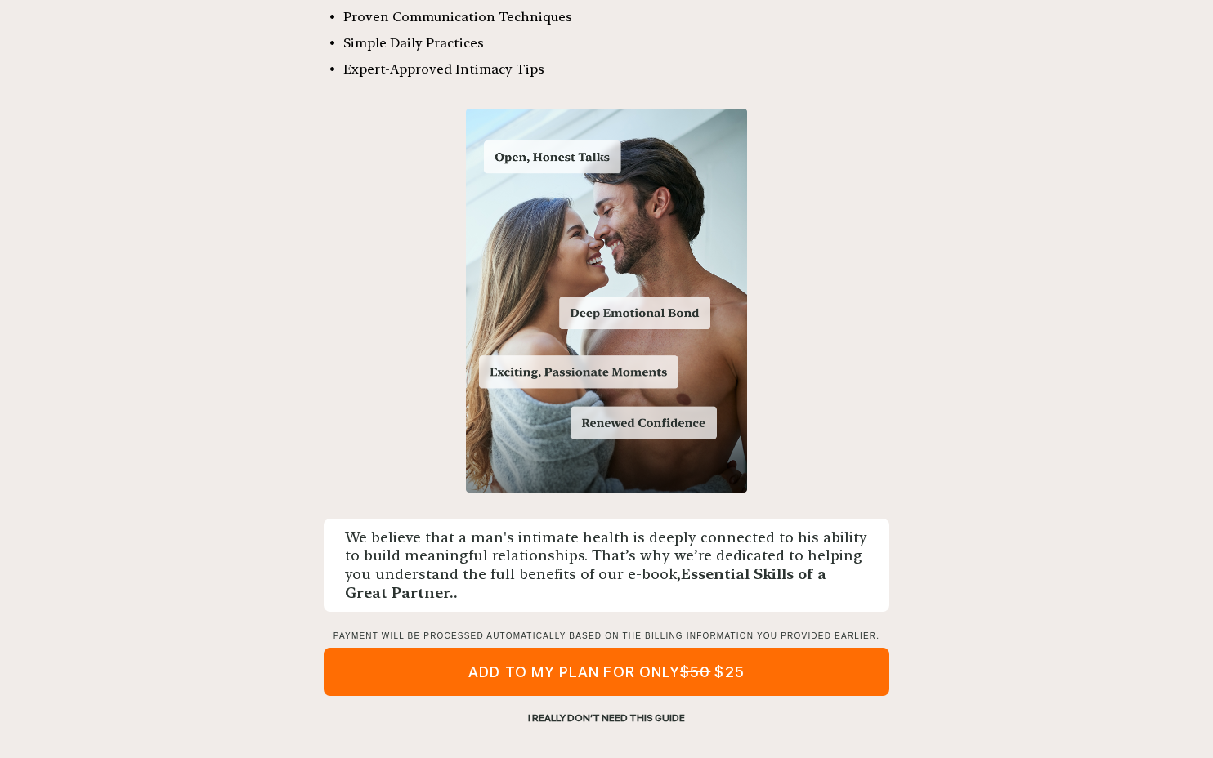
click at [588, 713] on div "I REALLY DON’T NEED THIS GUIDE" at bounding box center [606, 718] width 565 height 15
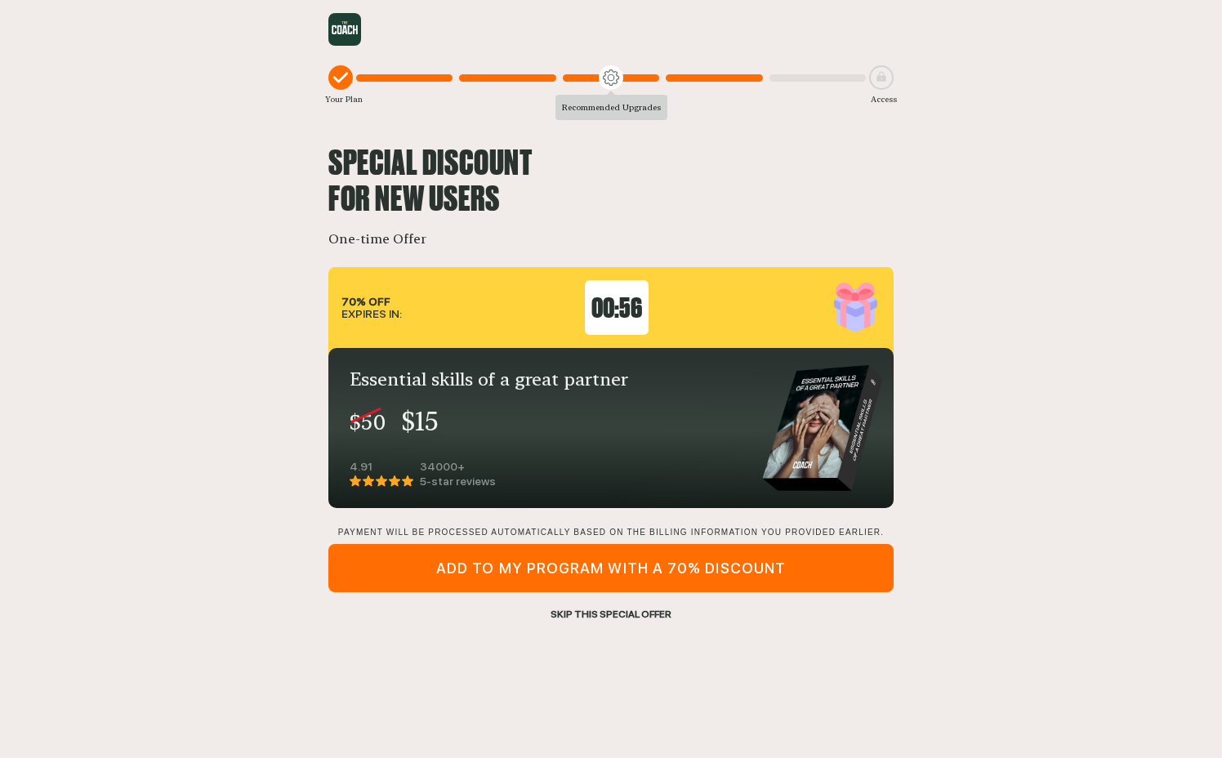
click at [605, 612] on div "SKIP THIS SPECIAL OFFER" at bounding box center [610, 614] width 565 height 15
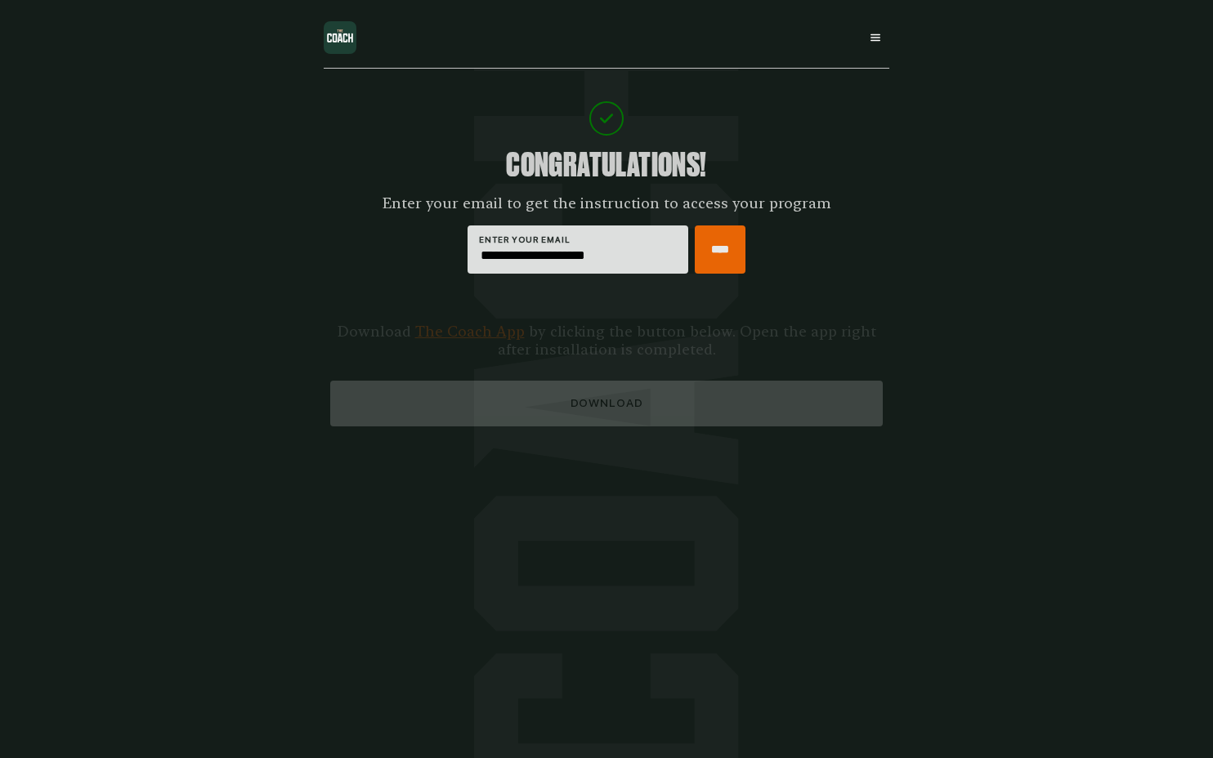
click at [699, 259] on input "****" at bounding box center [720, 250] width 51 height 48
type input "****"
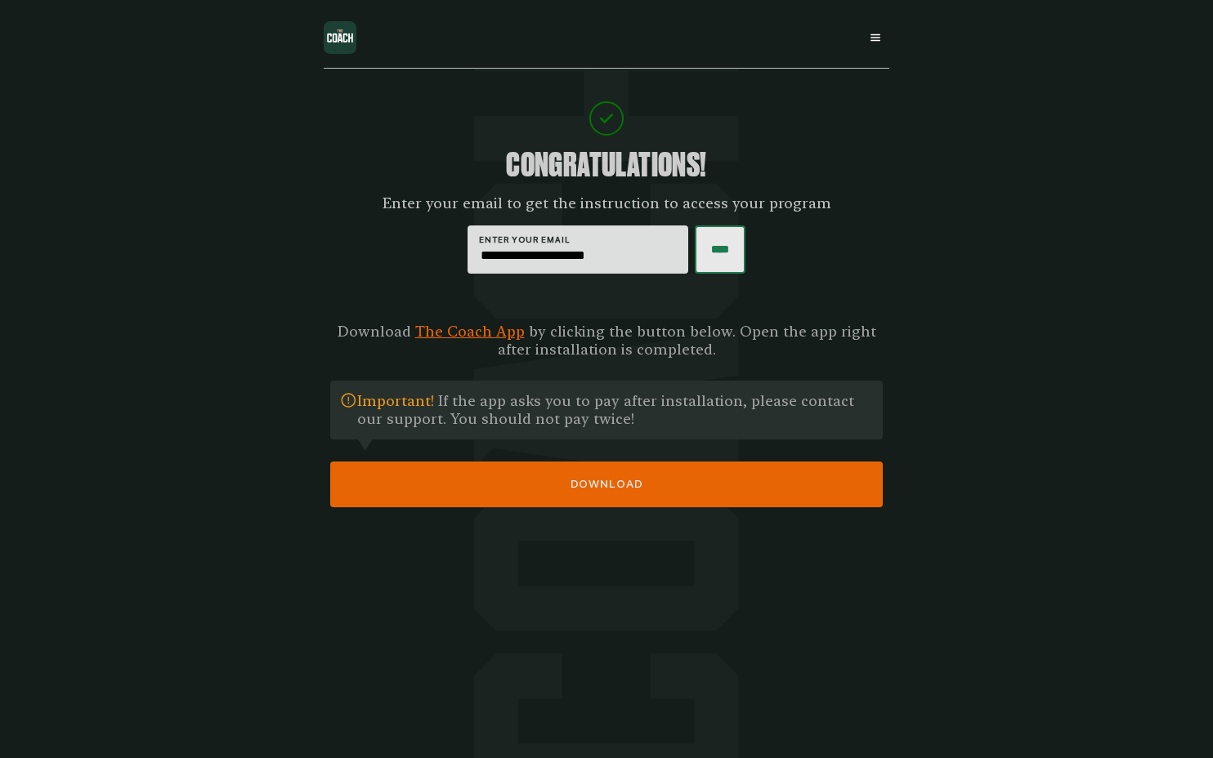
click at [562, 474] on button "DOWNLOAD" at bounding box center [606, 485] width 552 height 46
